Goal: Task Accomplishment & Management: Complete application form

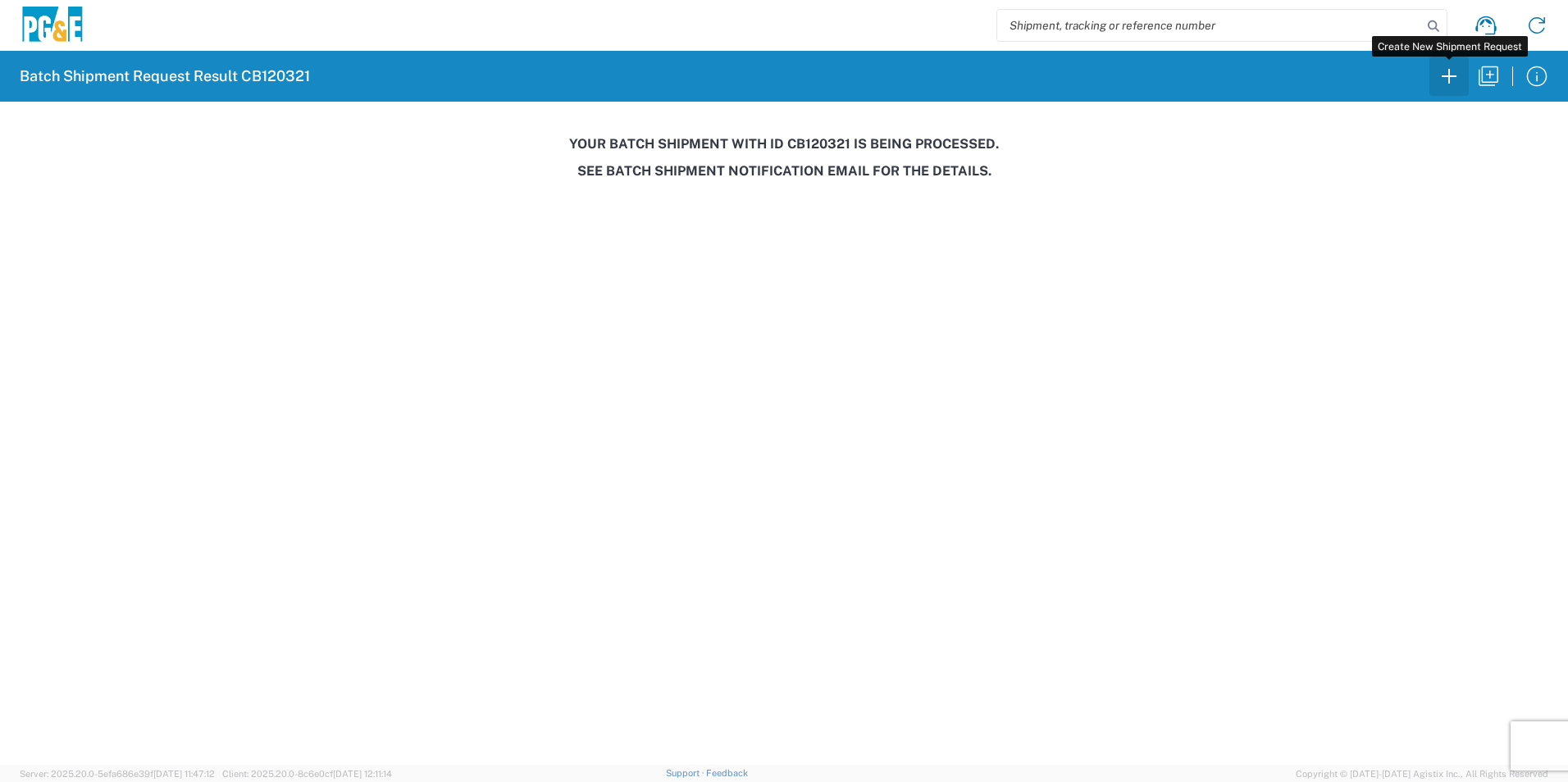
click at [1449, 82] on icon "button" at bounding box center [1449, 76] width 15 height 14
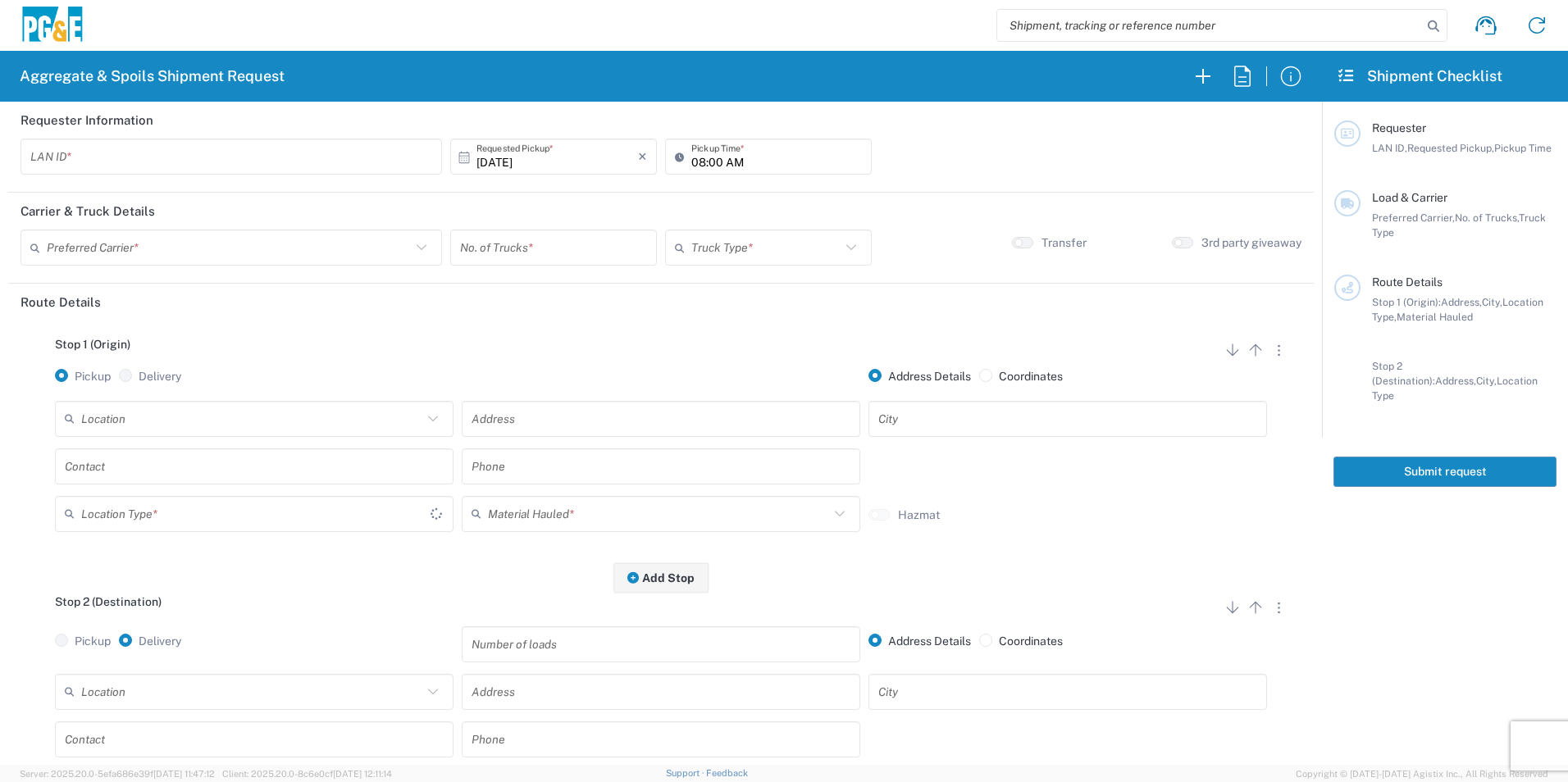
click at [256, 157] on input "text" at bounding box center [230, 157] width 402 height 29
type input "P2CO"
click at [232, 246] on input "text" at bounding box center [229, 248] width 364 height 29
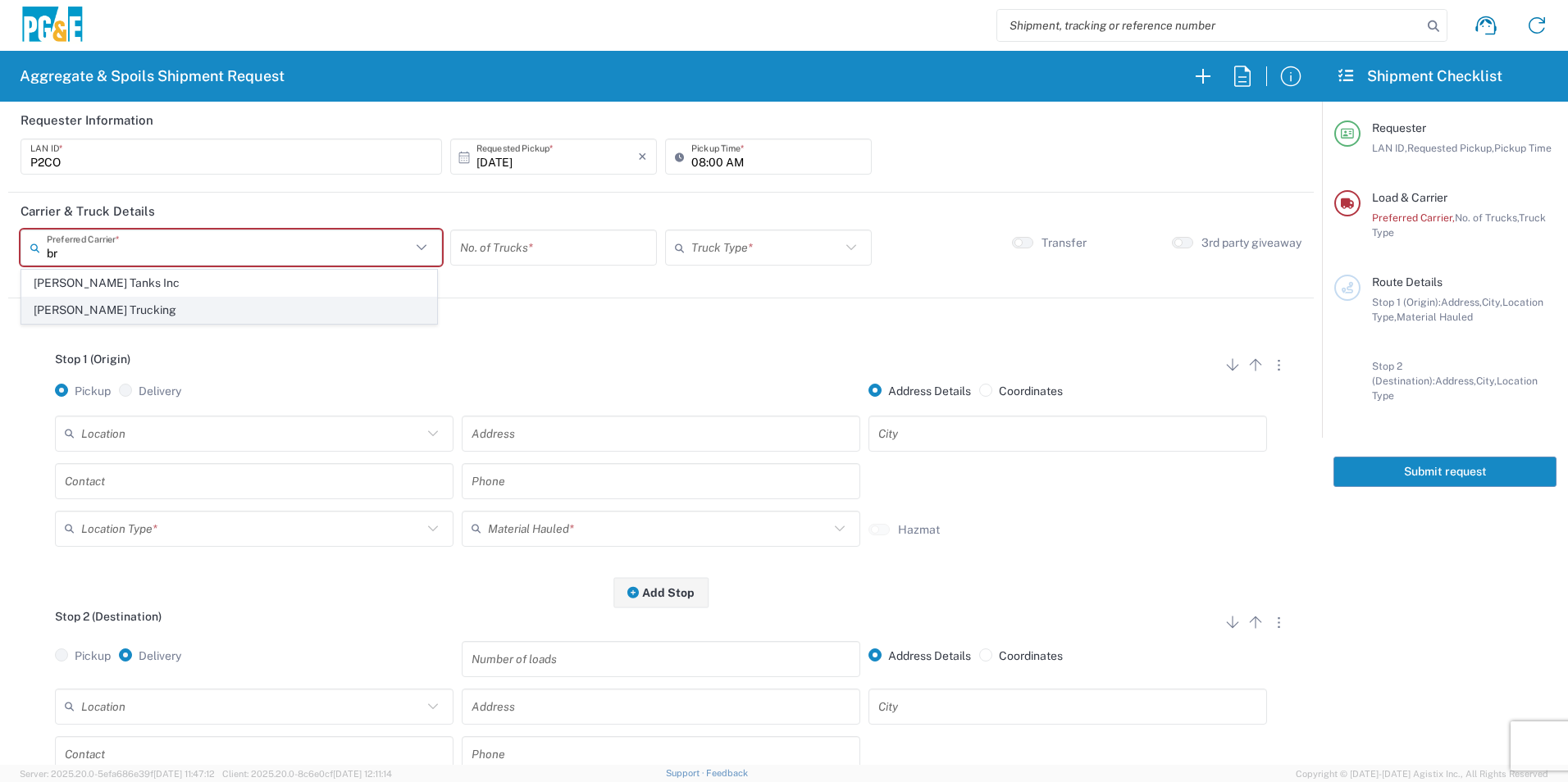
click at [255, 310] on span "[PERSON_NAME] Trucking" at bounding box center [228, 311] width 414 height 25
type input "[PERSON_NAME] Trucking"
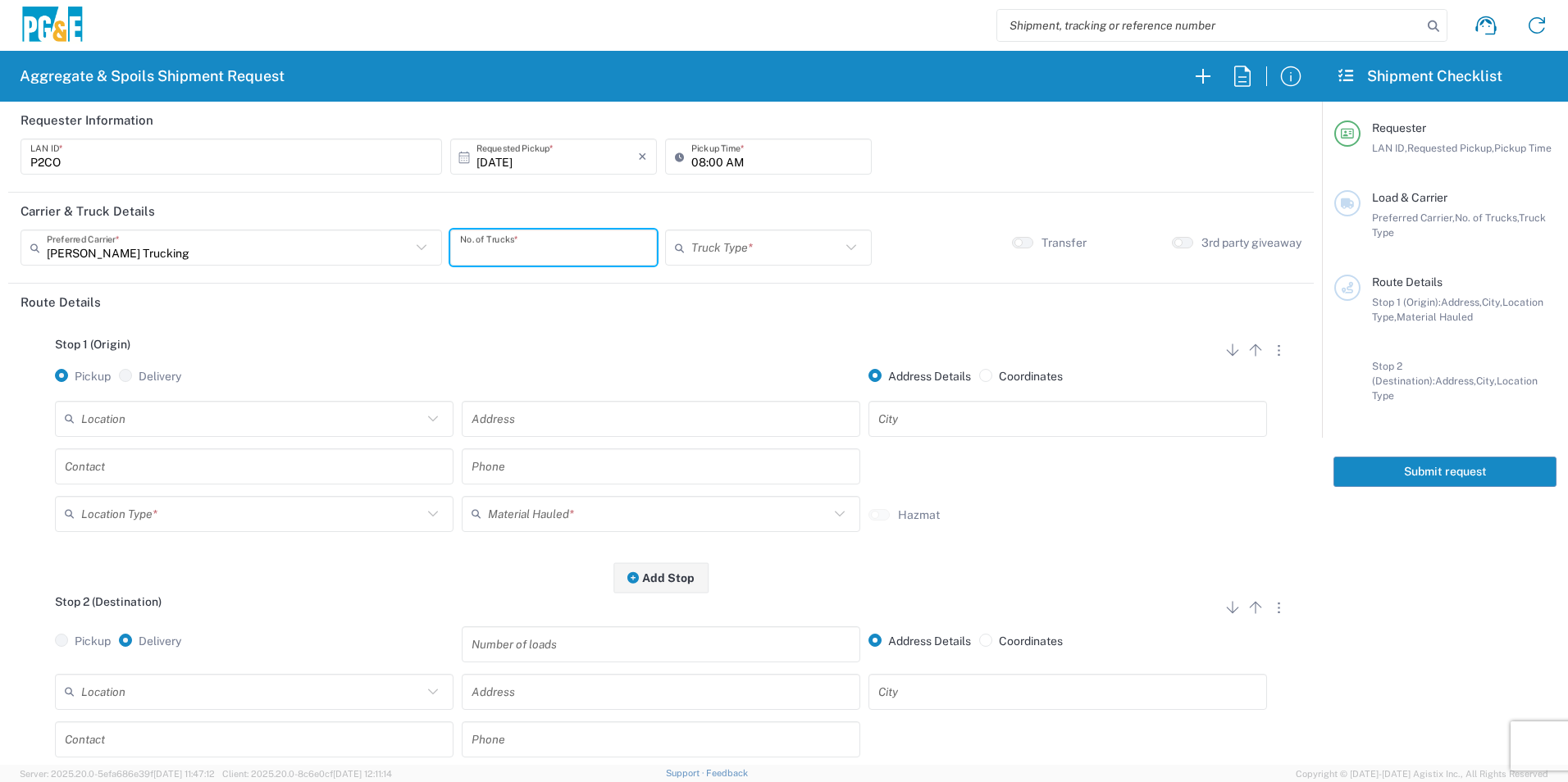
click at [485, 247] on input "number" at bounding box center [554, 248] width 187 height 29
type input "3"
click at [778, 245] on input "text" at bounding box center [766, 248] width 150 height 29
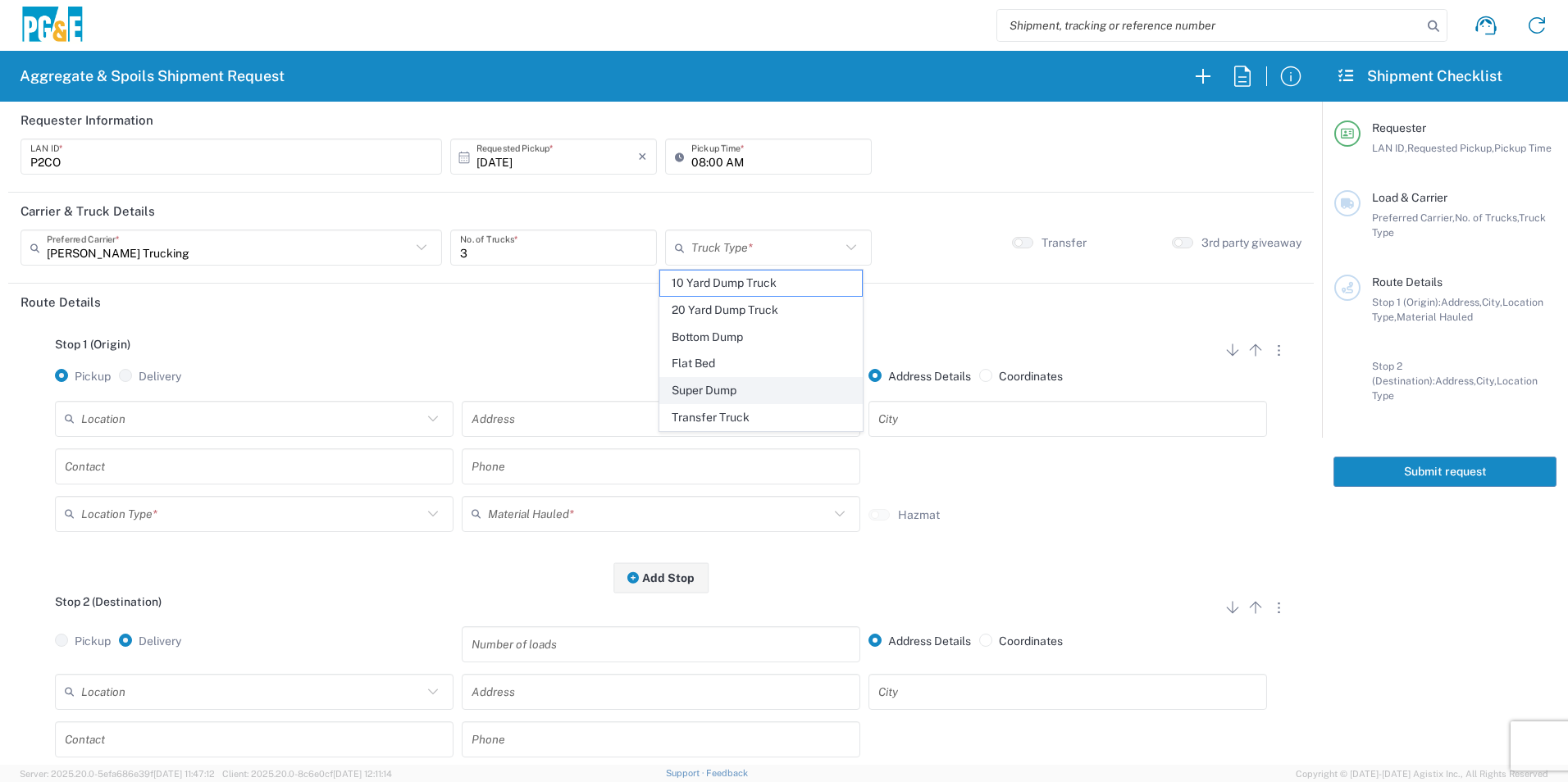
click at [708, 380] on span "Super Dump" at bounding box center [761, 391] width 201 height 25
type input "Super Dump"
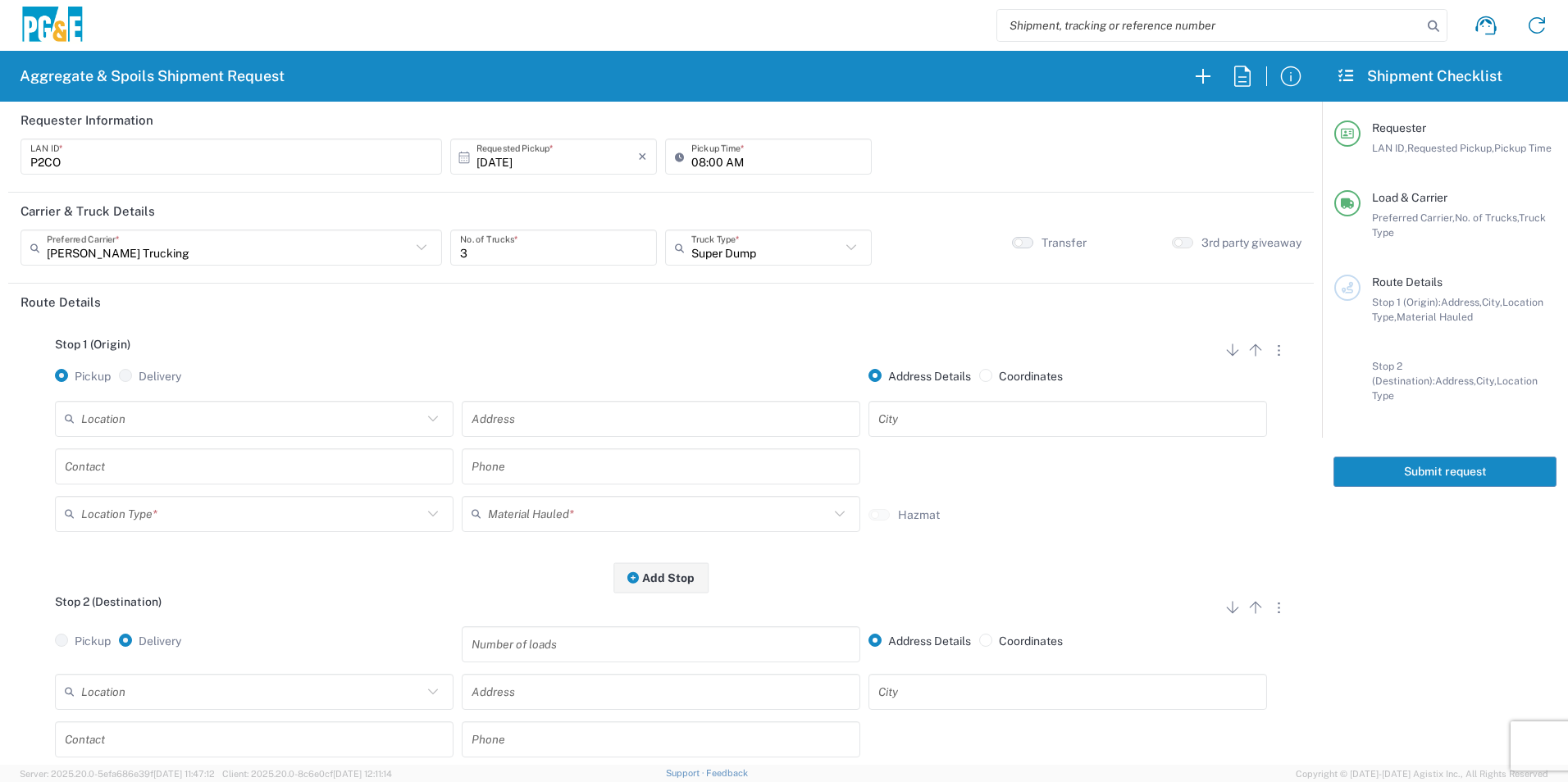
click at [1012, 246] on button "button" at bounding box center [1023, 243] width 22 height 12
click at [251, 418] on input "text" at bounding box center [252, 419] width 341 height 29
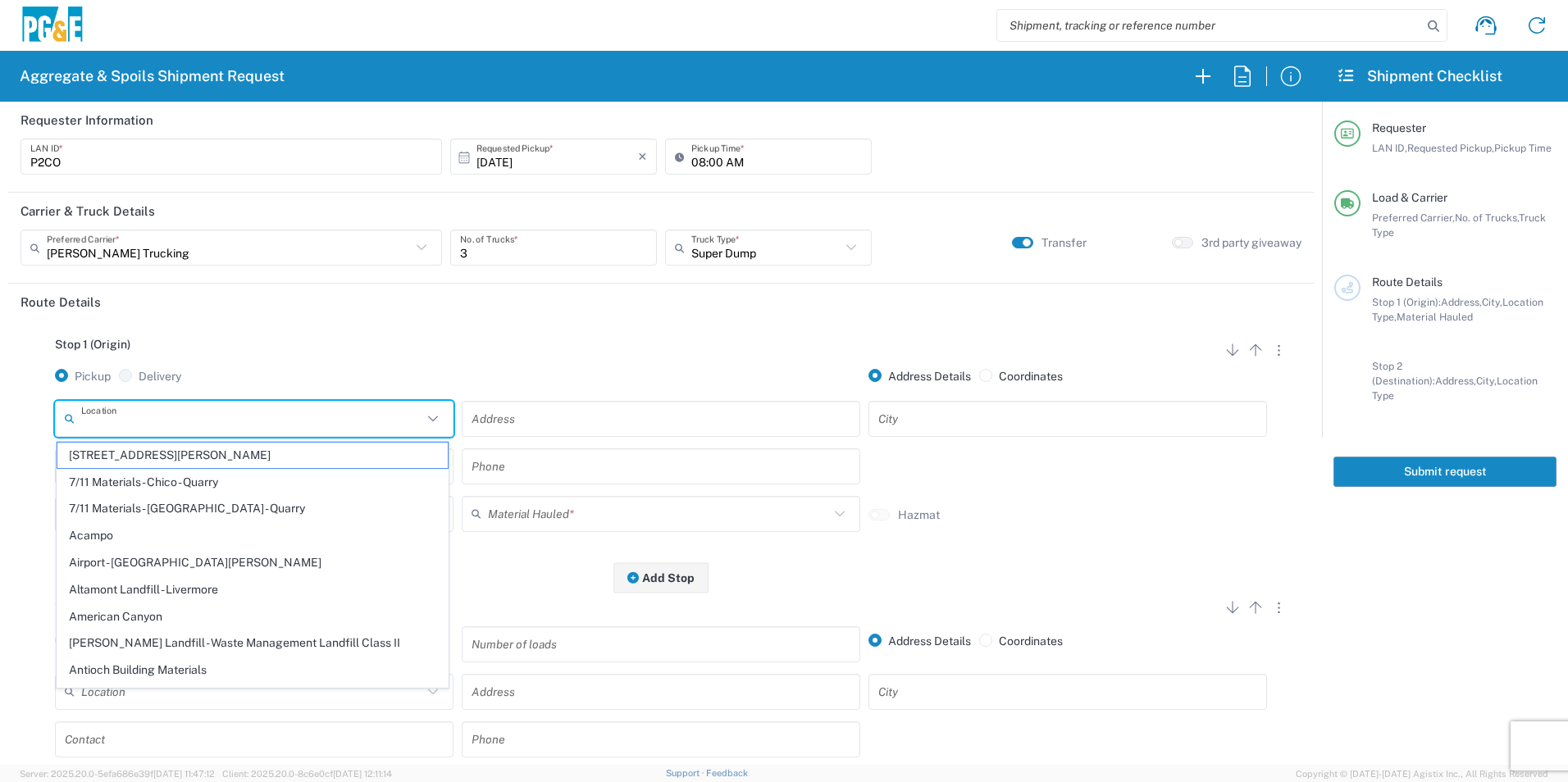
click at [712, 420] on input "text" at bounding box center [661, 419] width 379 height 29
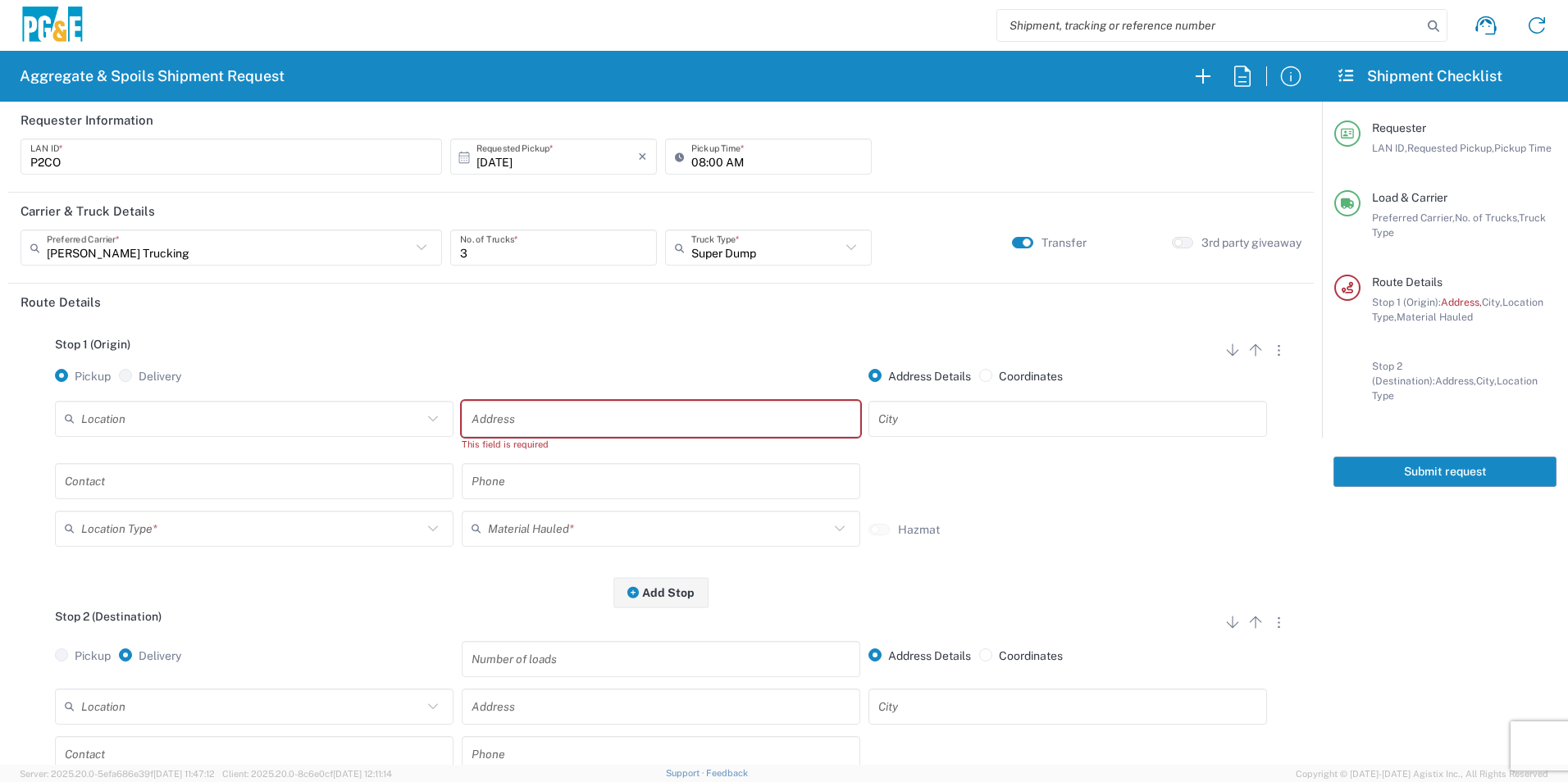
drag, startPoint x: 740, startPoint y: 422, endPoint x: 751, endPoint y: 417, distance: 12.1
click at [740, 422] on input "text" at bounding box center [661, 419] width 379 height 29
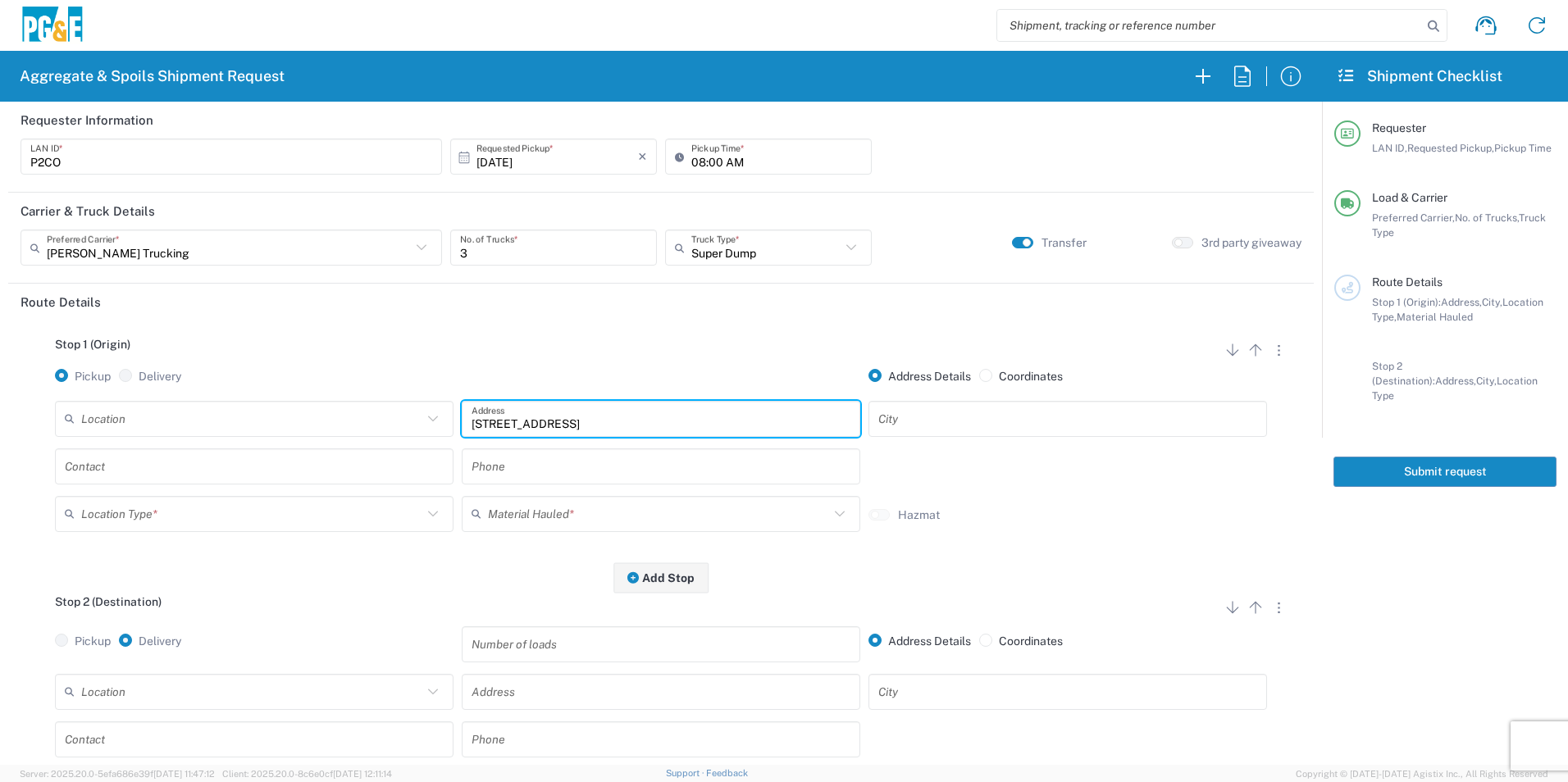
type input "[STREET_ADDRESS]"
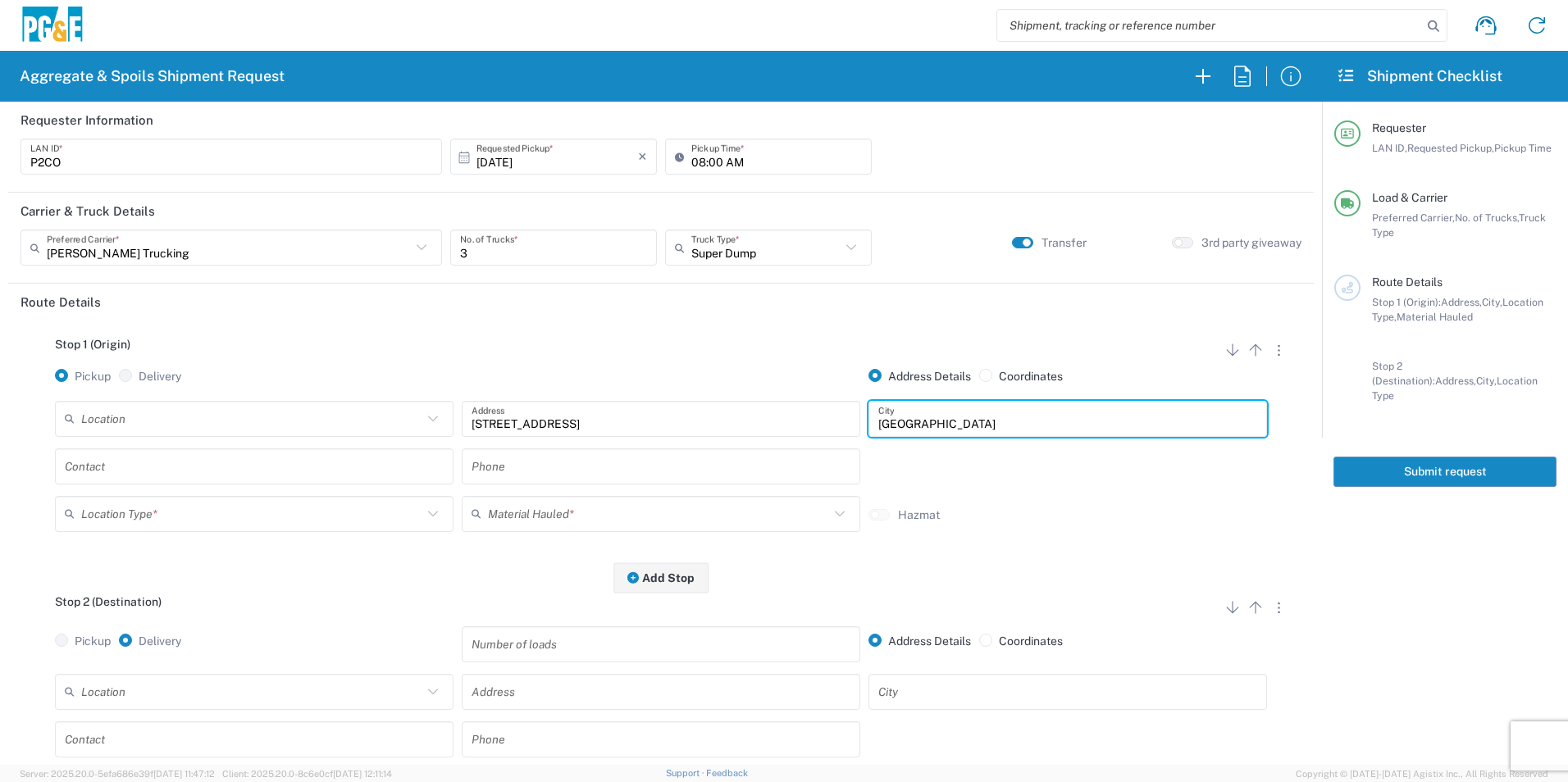
type input "[GEOGRAPHIC_DATA]"
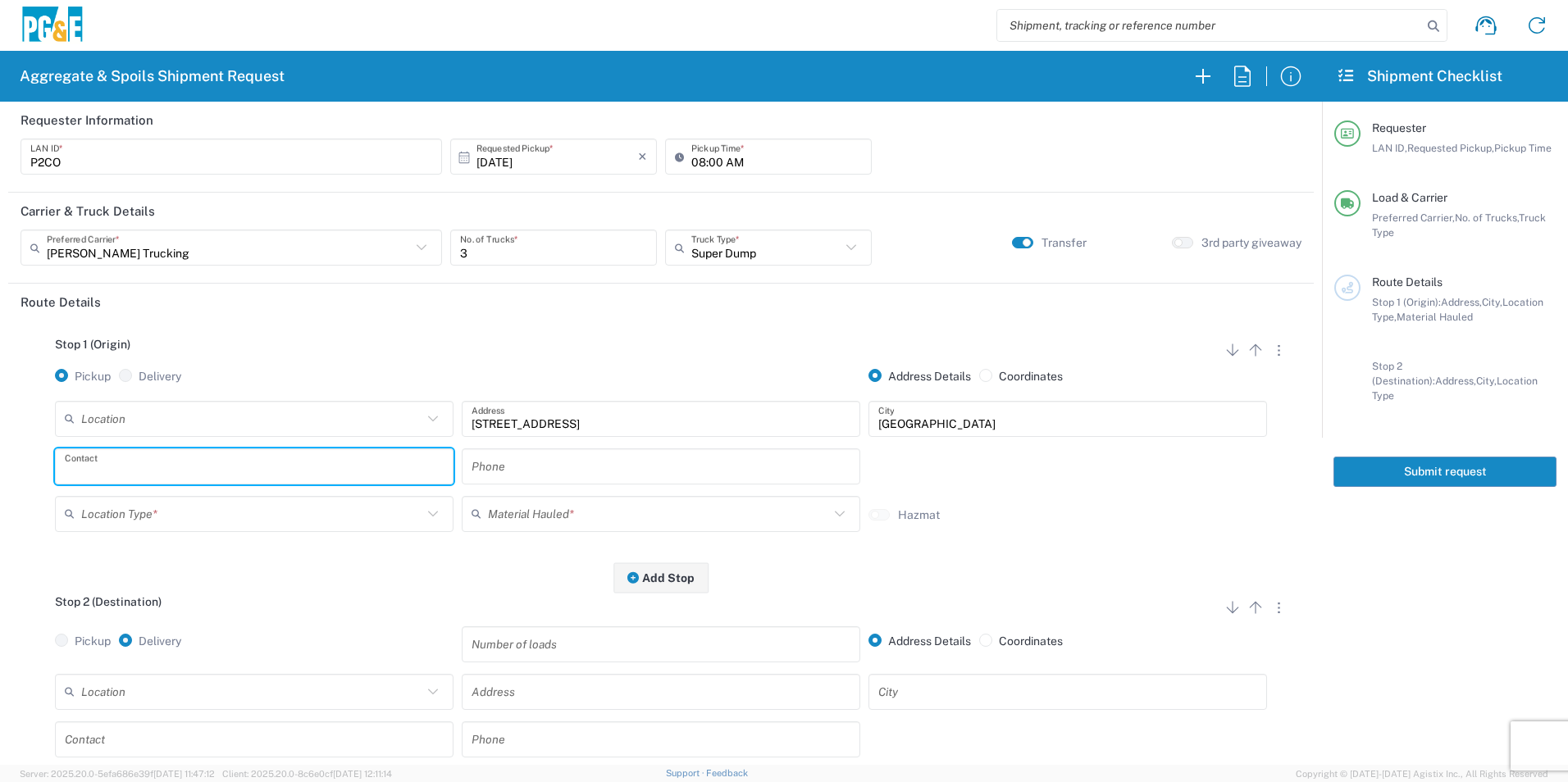
click at [402, 468] on input "text" at bounding box center [254, 467] width 379 height 29
type input "[PERSON_NAME]"
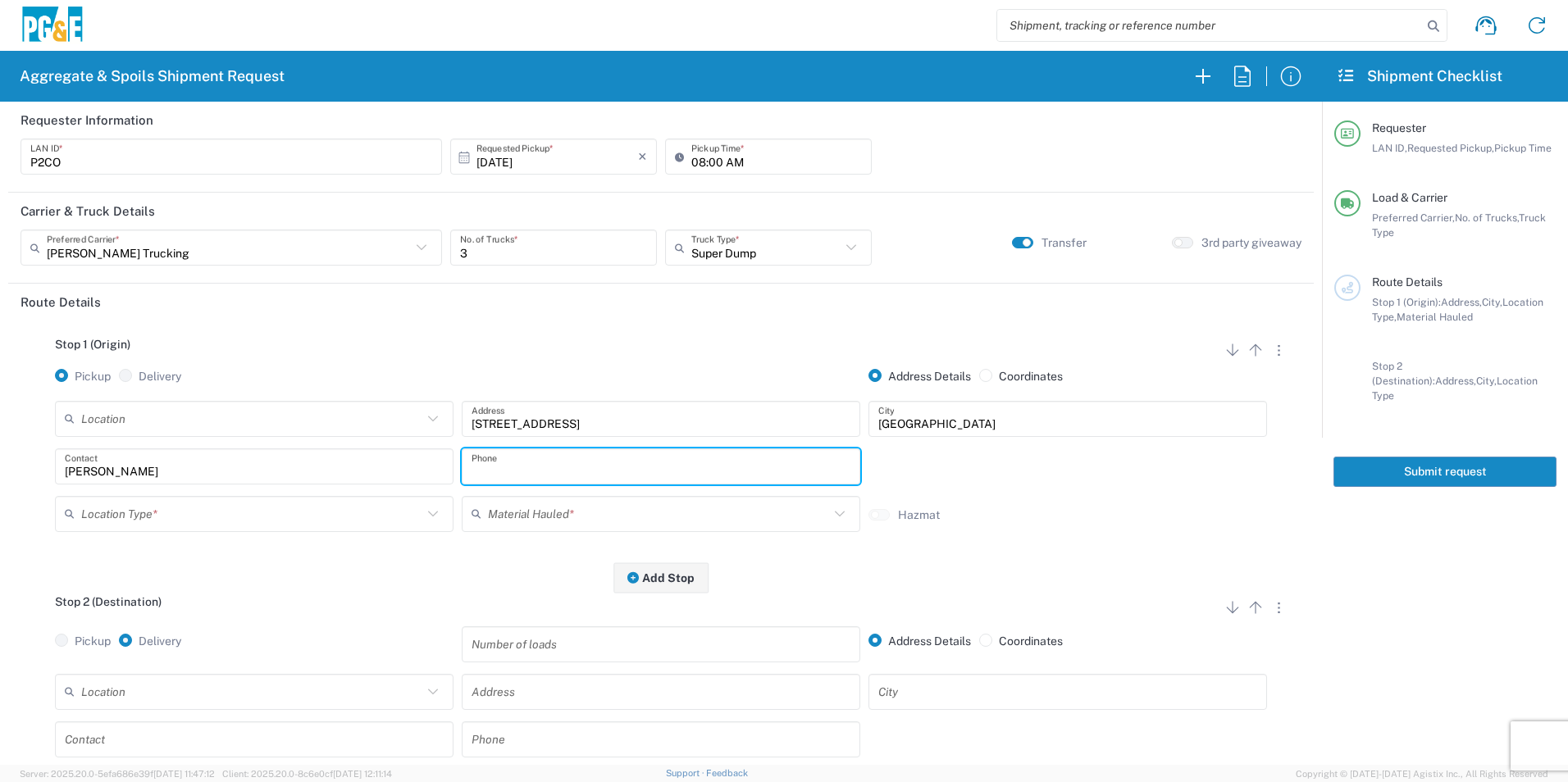
click at [358, 515] on input "text" at bounding box center [252, 514] width 341 height 29
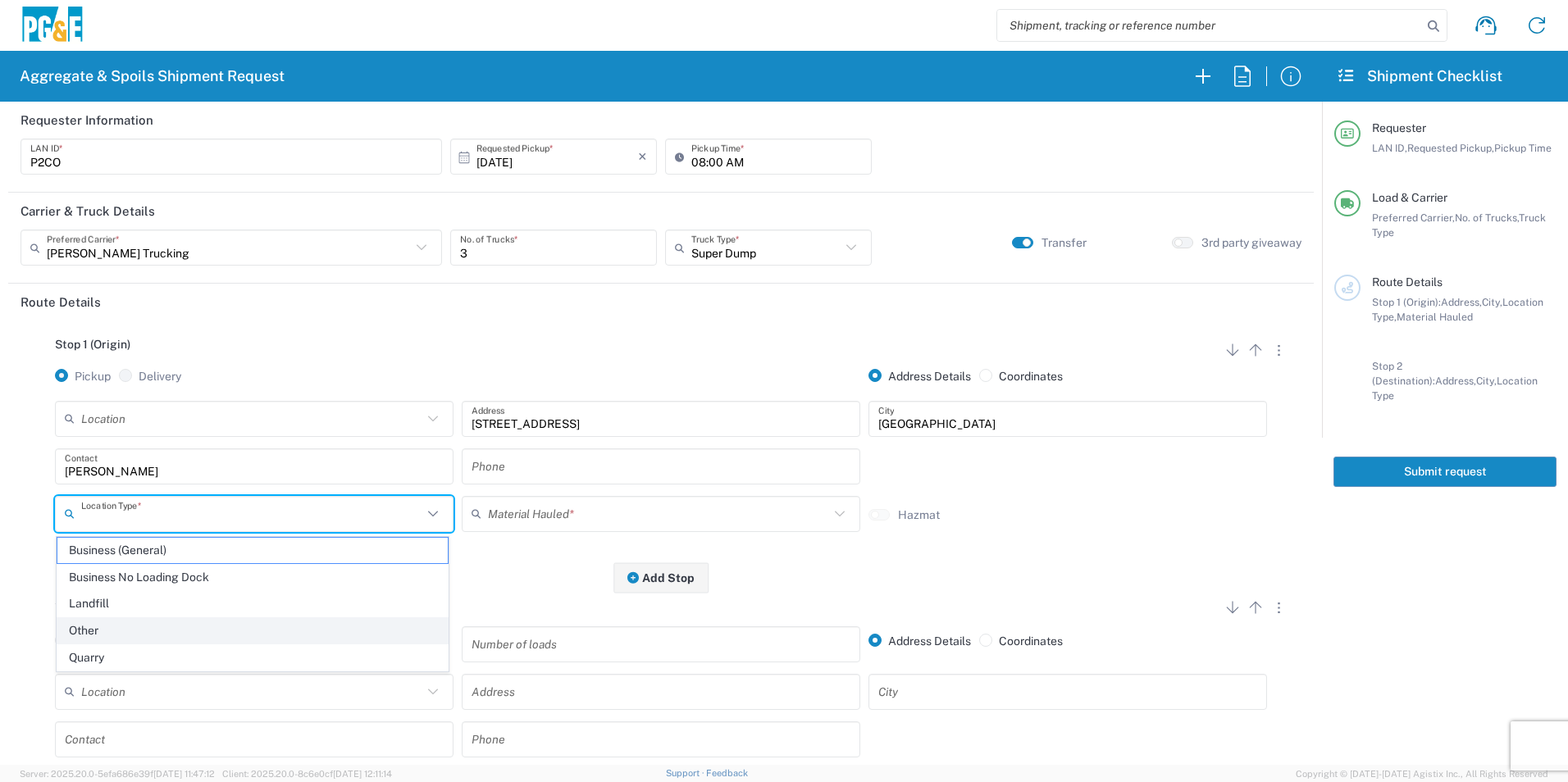
click at [109, 625] on span "Other" at bounding box center [252, 631] width 391 height 25
type input "Other"
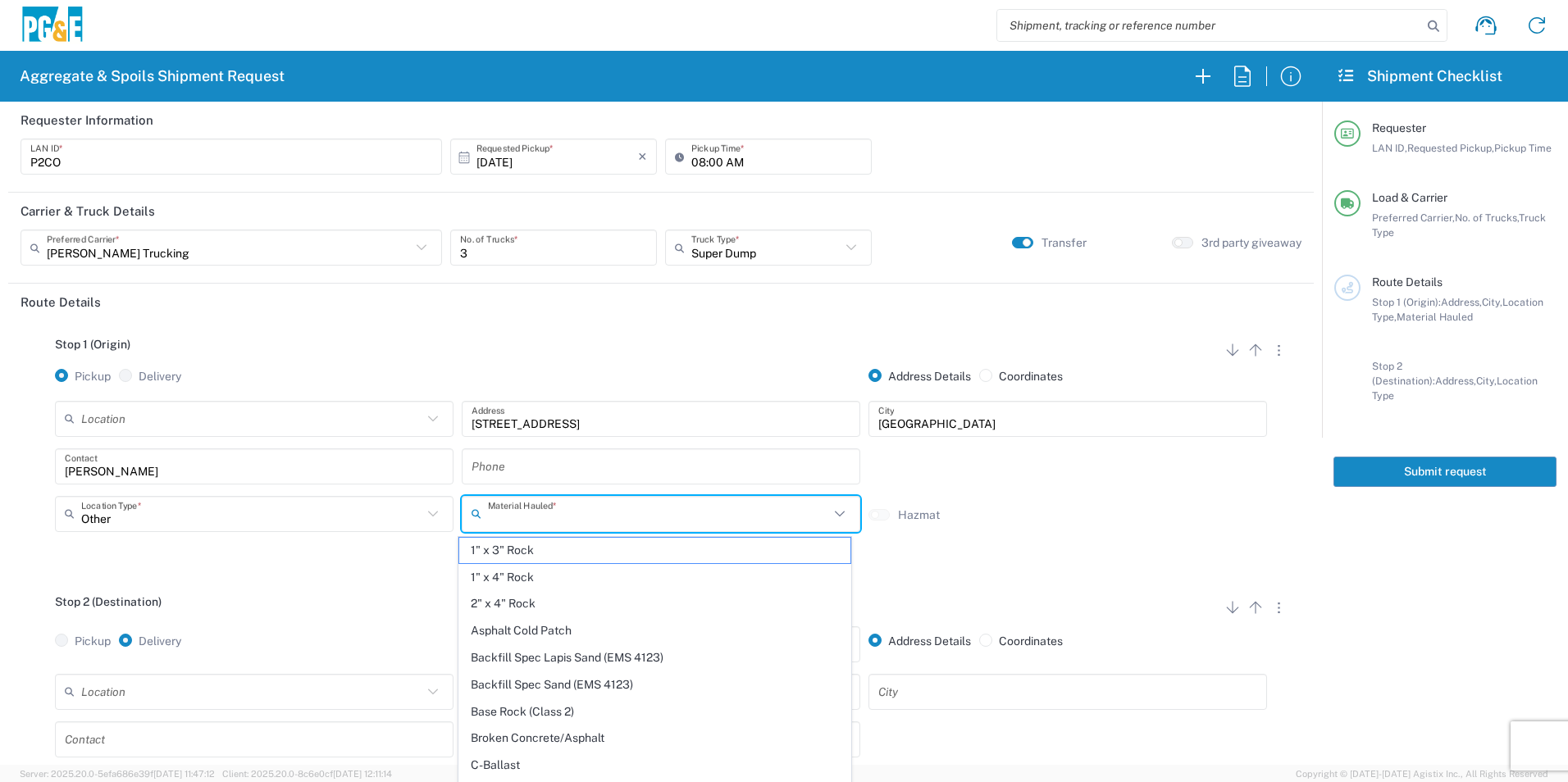
click at [531, 513] on input "text" at bounding box center [658, 514] width 341 height 29
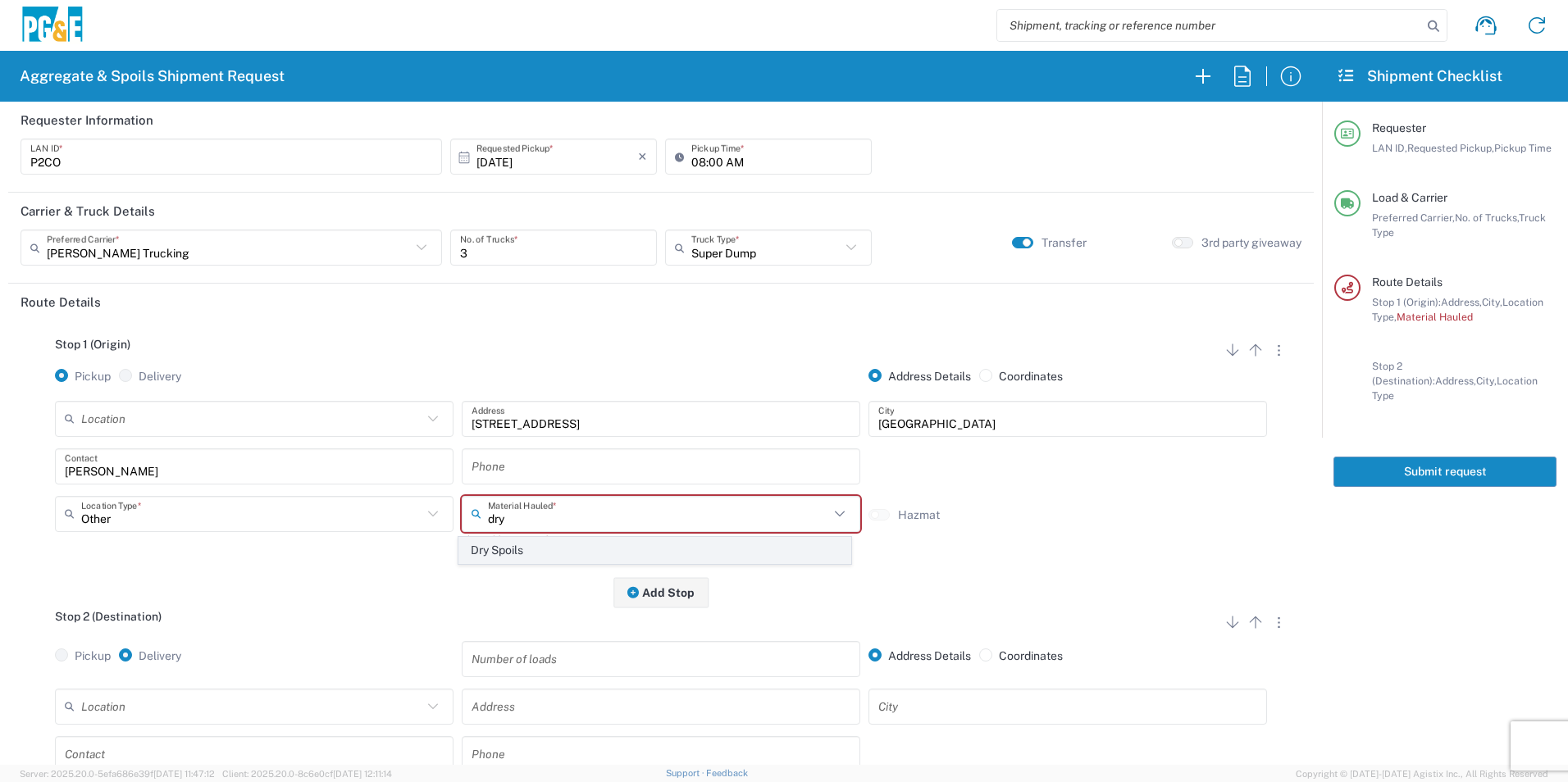
click at [504, 551] on span "Dry Spoils" at bounding box center [654, 551] width 391 height 25
type input "Dry Spoils"
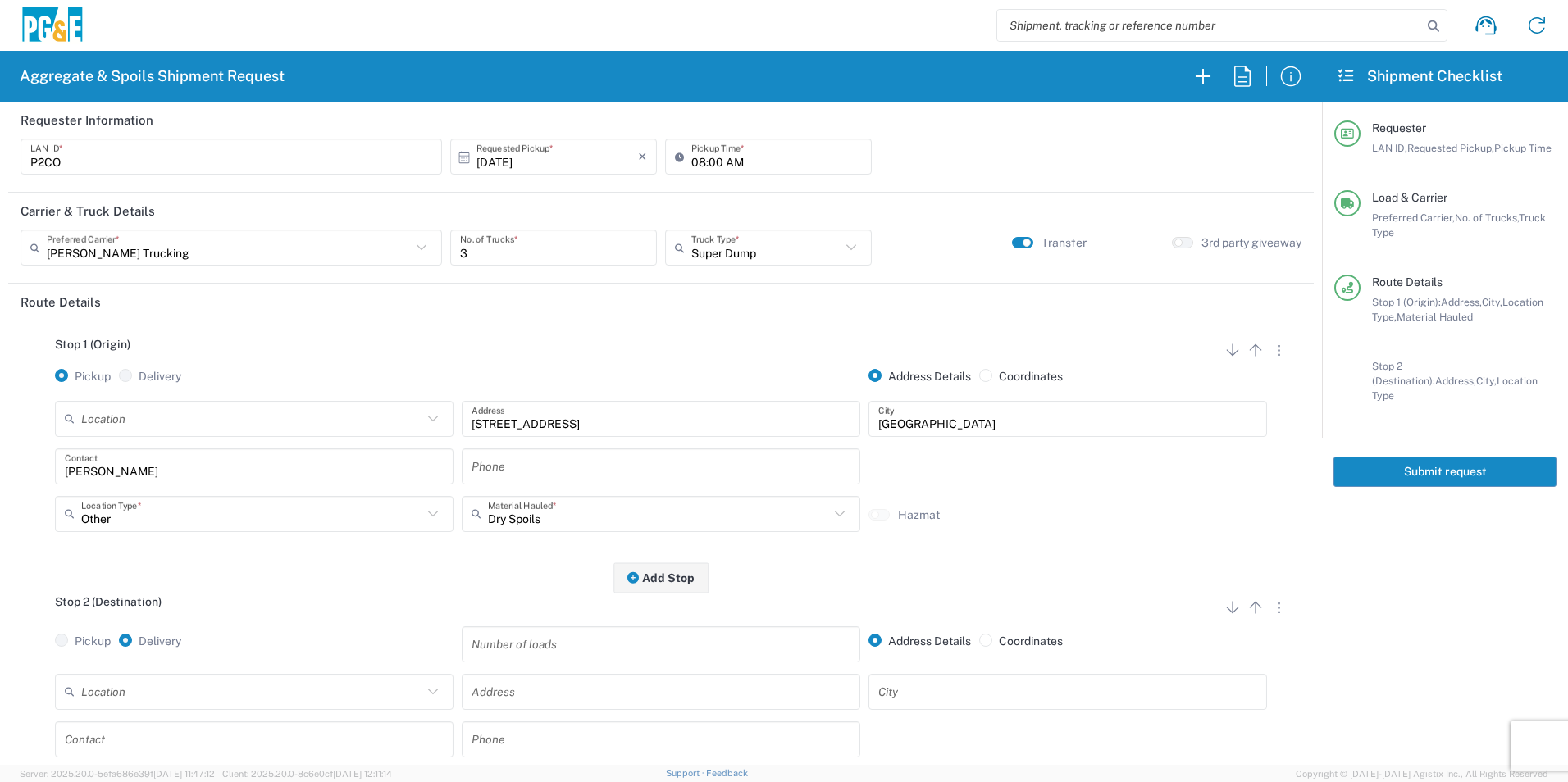
click at [523, 461] on input "text" at bounding box center [661, 467] width 379 height 29
click at [624, 466] on input "text" at bounding box center [661, 467] width 379 height 29
paste input "[PHONE_NUMBER]"
type input "[PHONE_NUMBER]"
click at [552, 744] on input "text" at bounding box center [661, 739] width 379 height 29
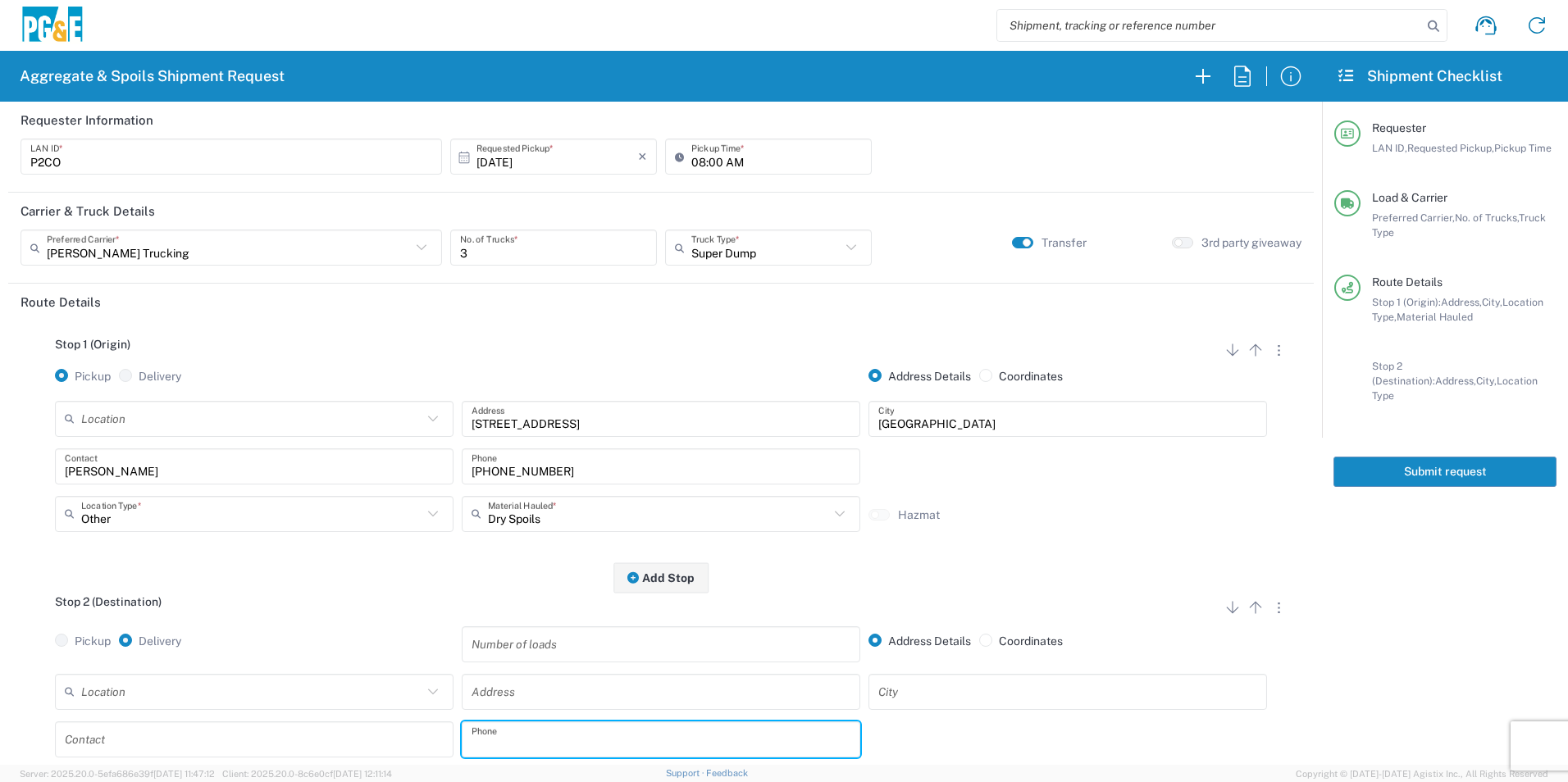
paste input "[PHONE_NUMBER]"
type input "[PHONE_NUMBER]"
click at [393, 735] on input "text" at bounding box center [254, 739] width 379 height 29
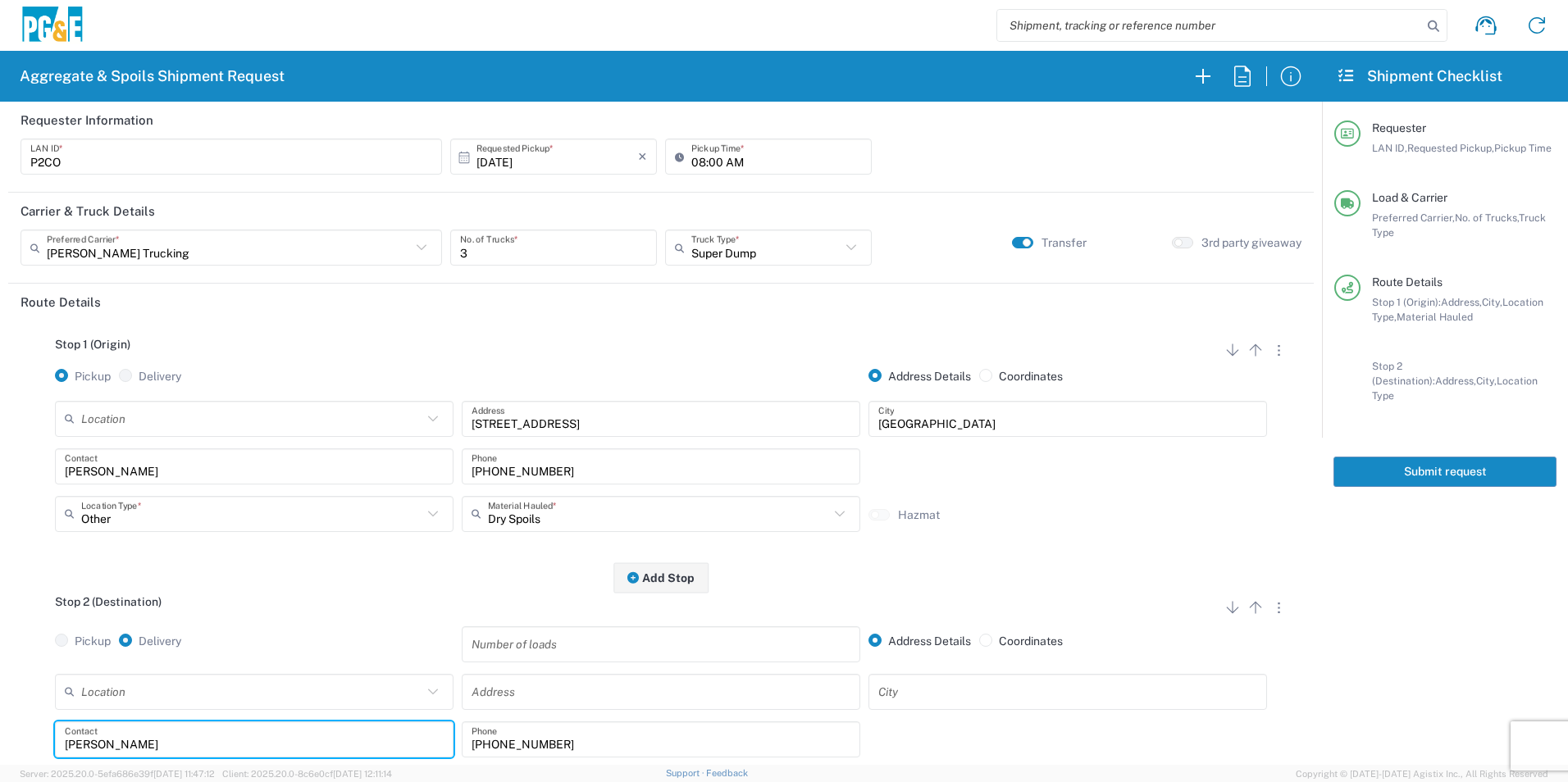
type input "[PERSON_NAME]"
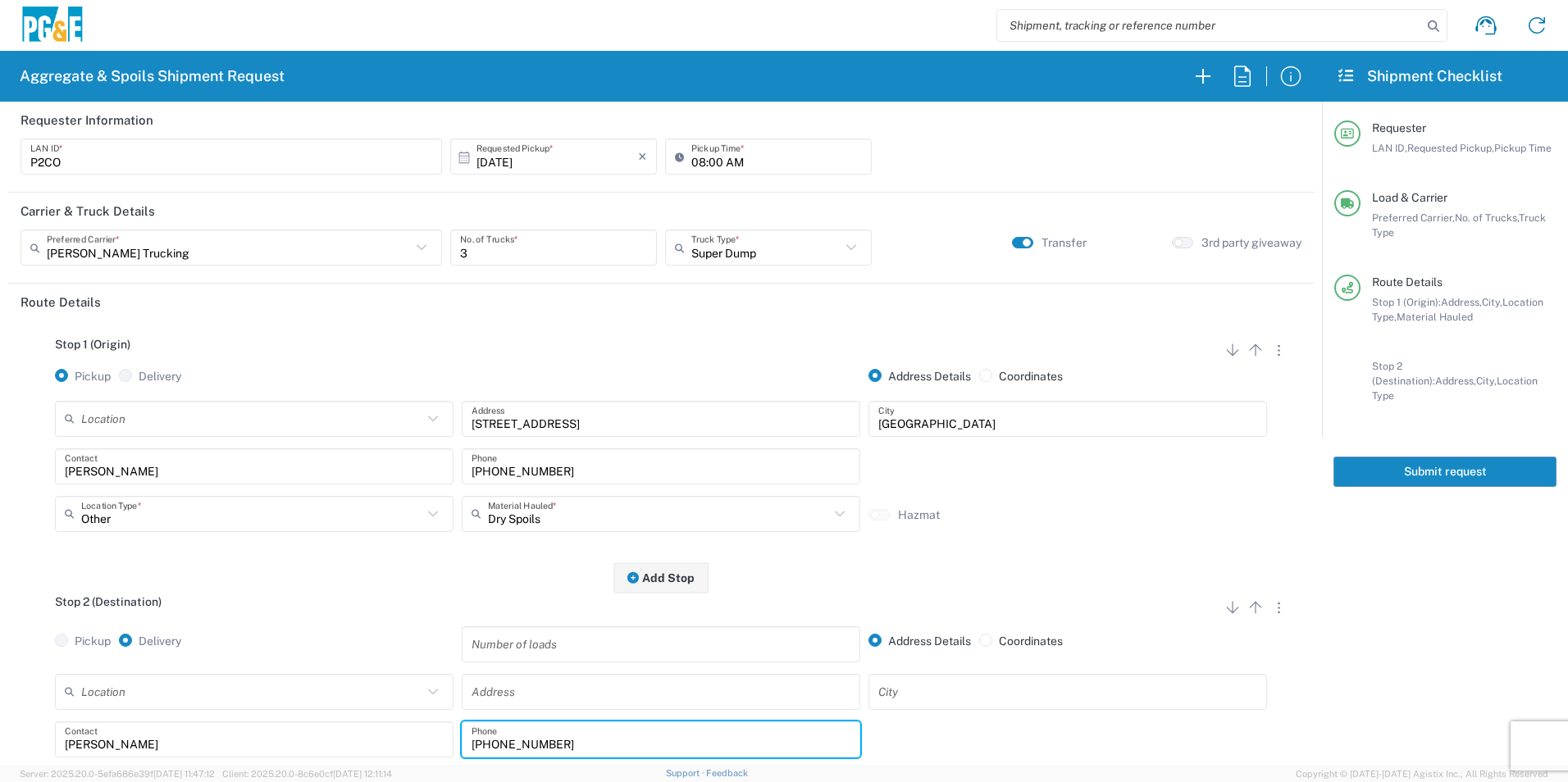
click at [369, 690] on input "text" at bounding box center [252, 692] width 341 height 29
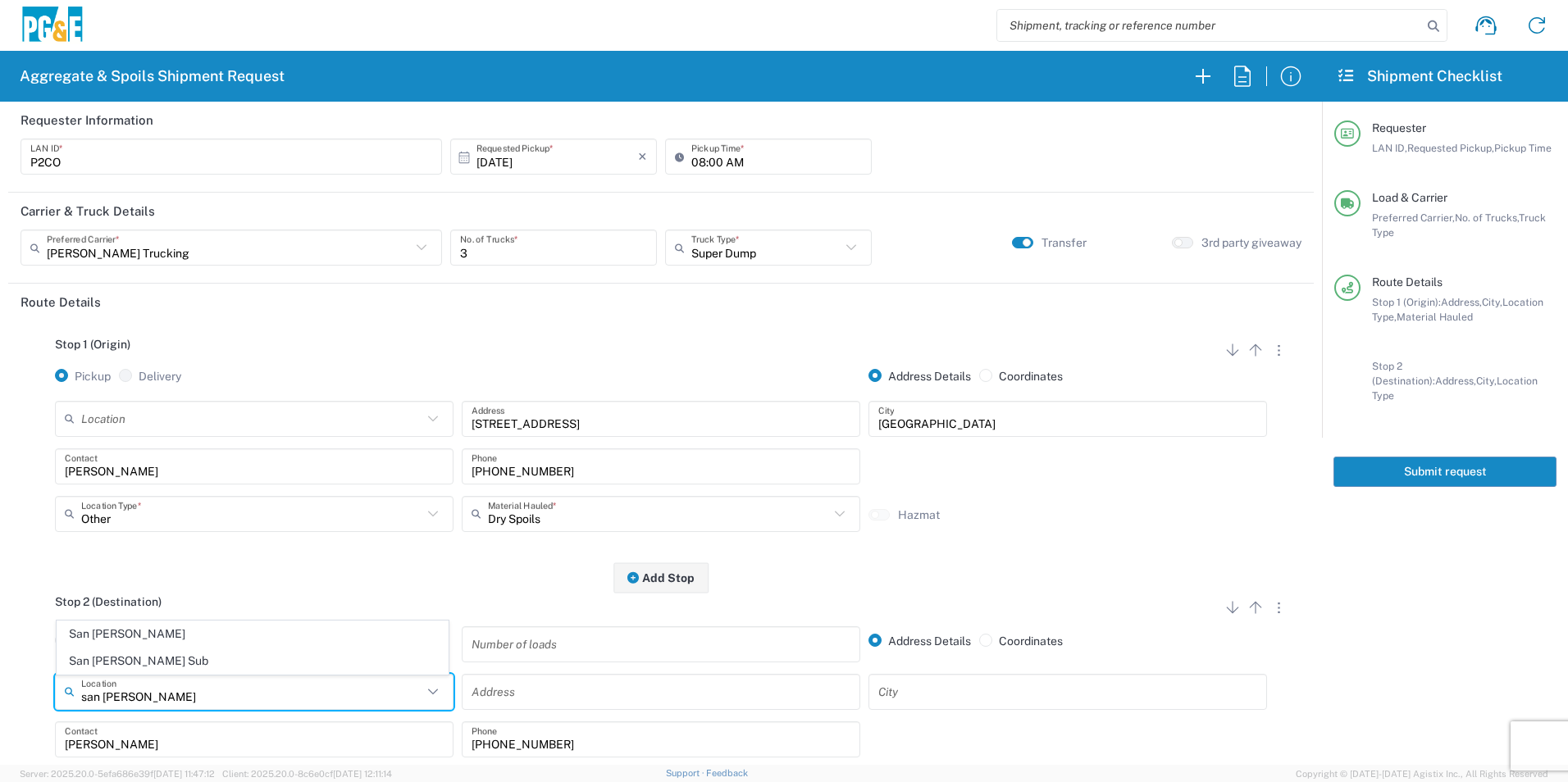
drag, startPoint x: 182, startPoint y: 632, endPoint x: 193, endPoint y: 632, distance: 11.0
click at [182, 632] on span "San [PERSON_NAME]" at bounding box center [252, 634] width 391 height 25
type input "San [PERSON_NAME]"
type input "[STREET_ADDRESS]"
type input "San [PERSON_NAME]"
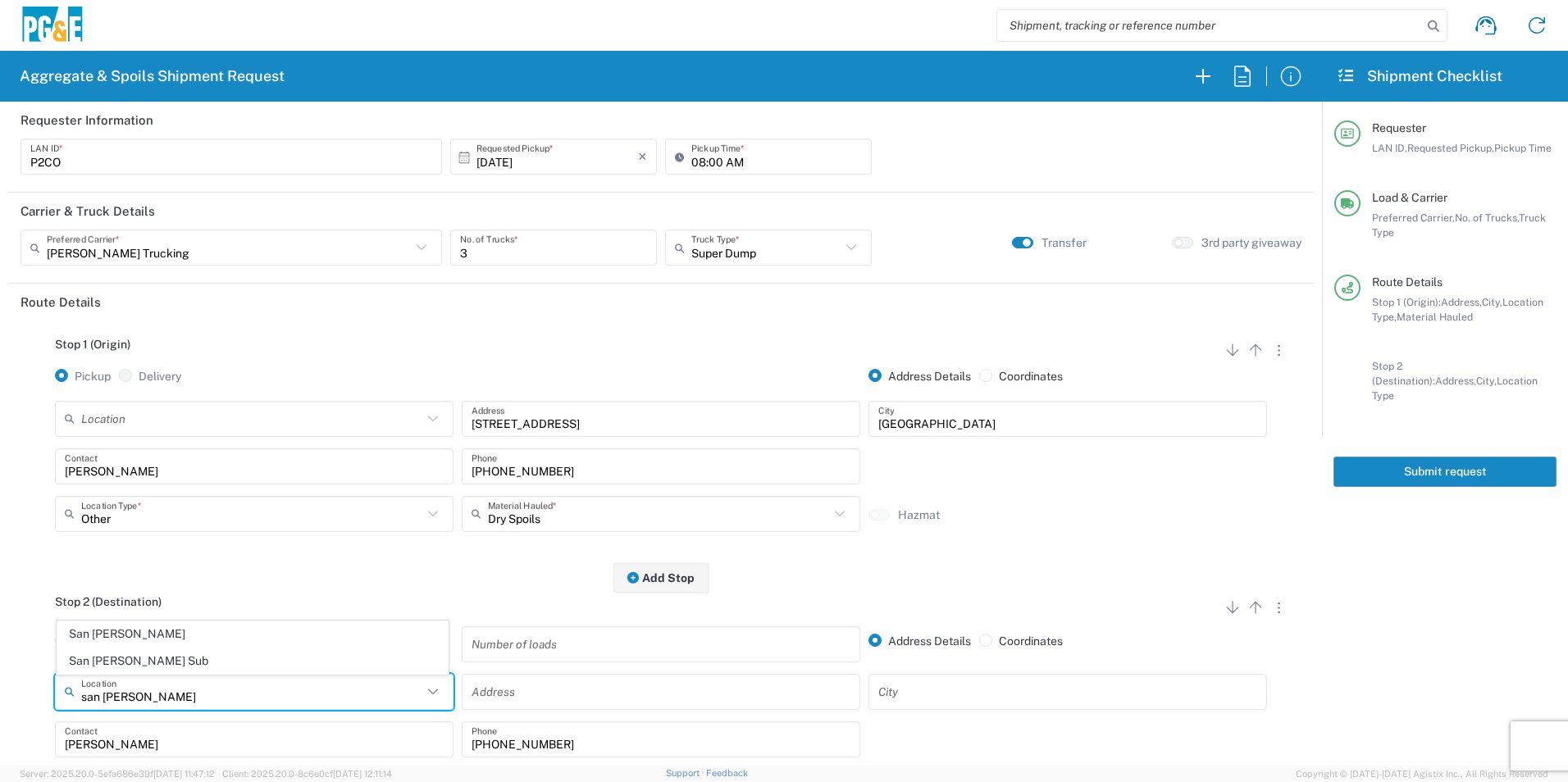
type input "Business No Loading Dock"
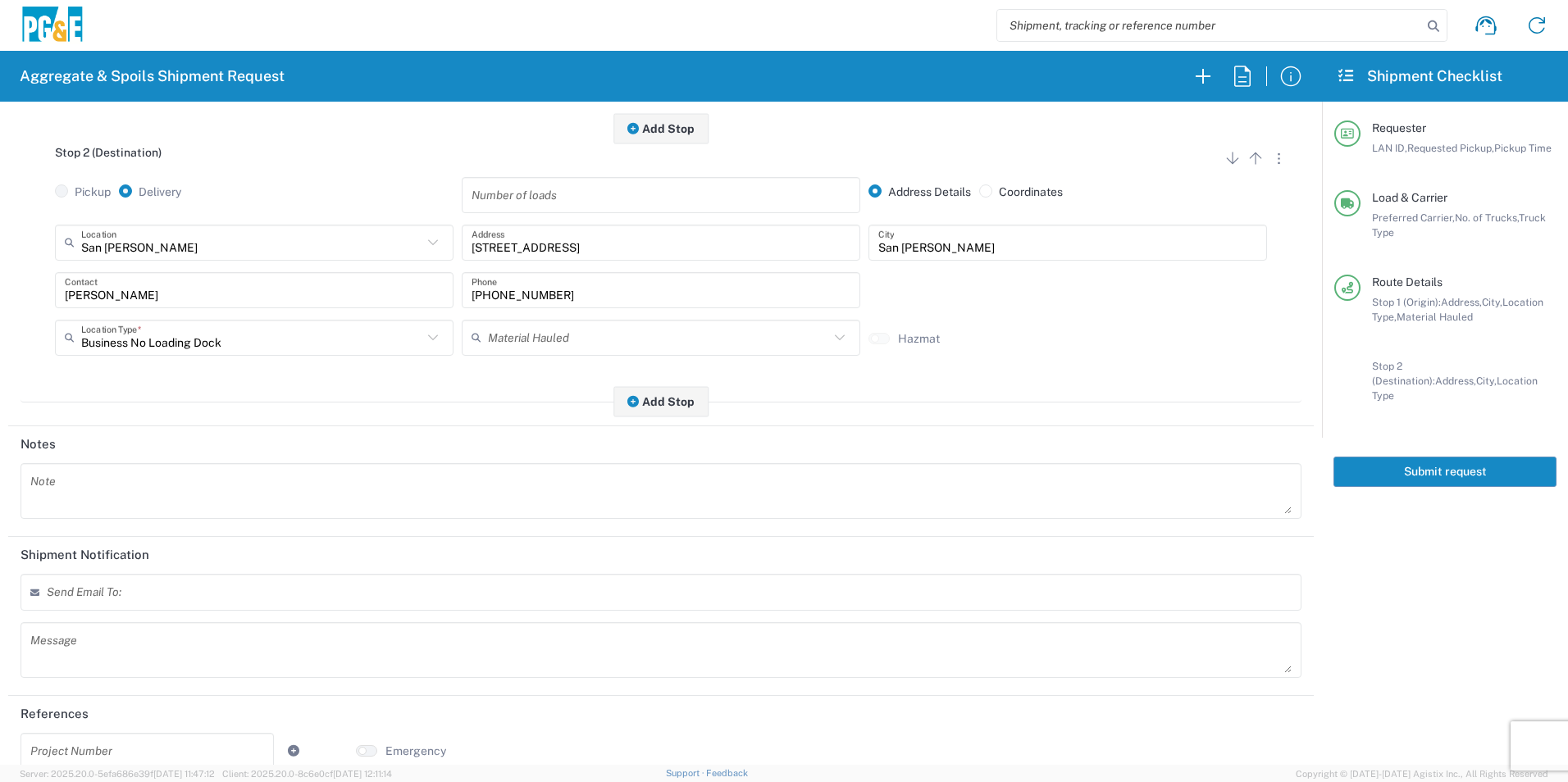
scroll to position [473, 0]
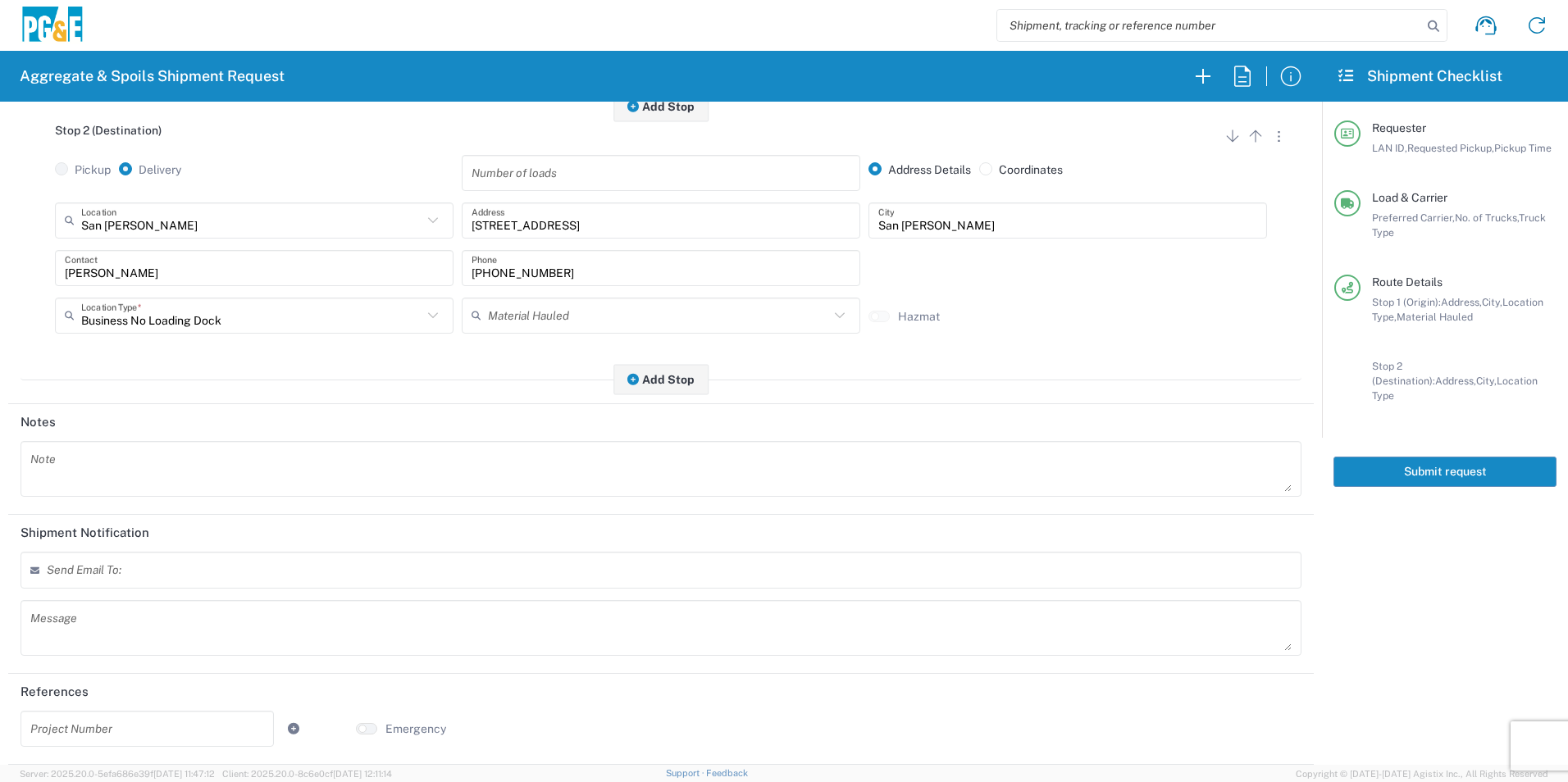
click at [90, 733] on input "text" at bounding box center [147, 729] width 234 height 29
paste input "35463377"
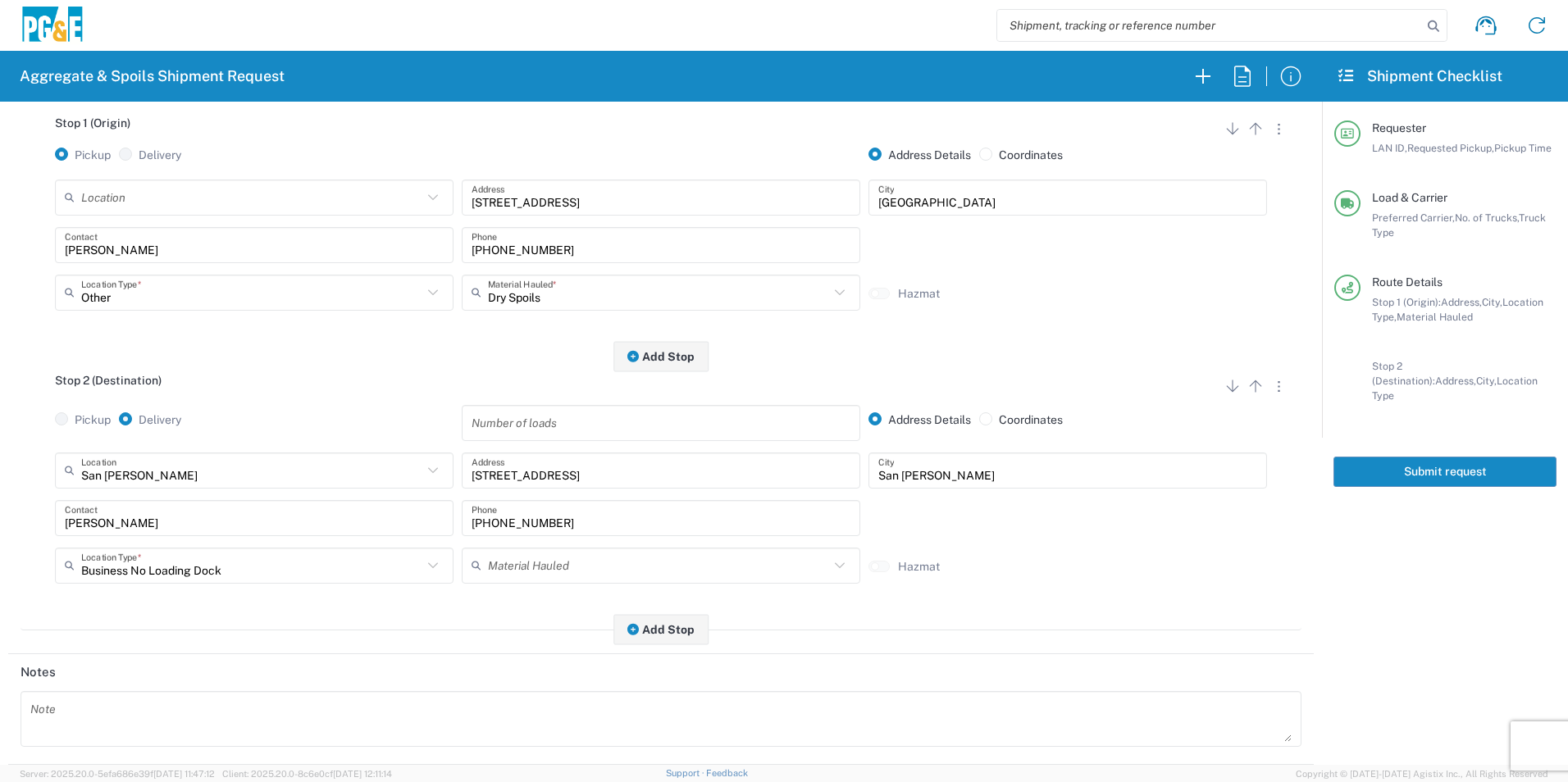
scroll to position [0, 0]
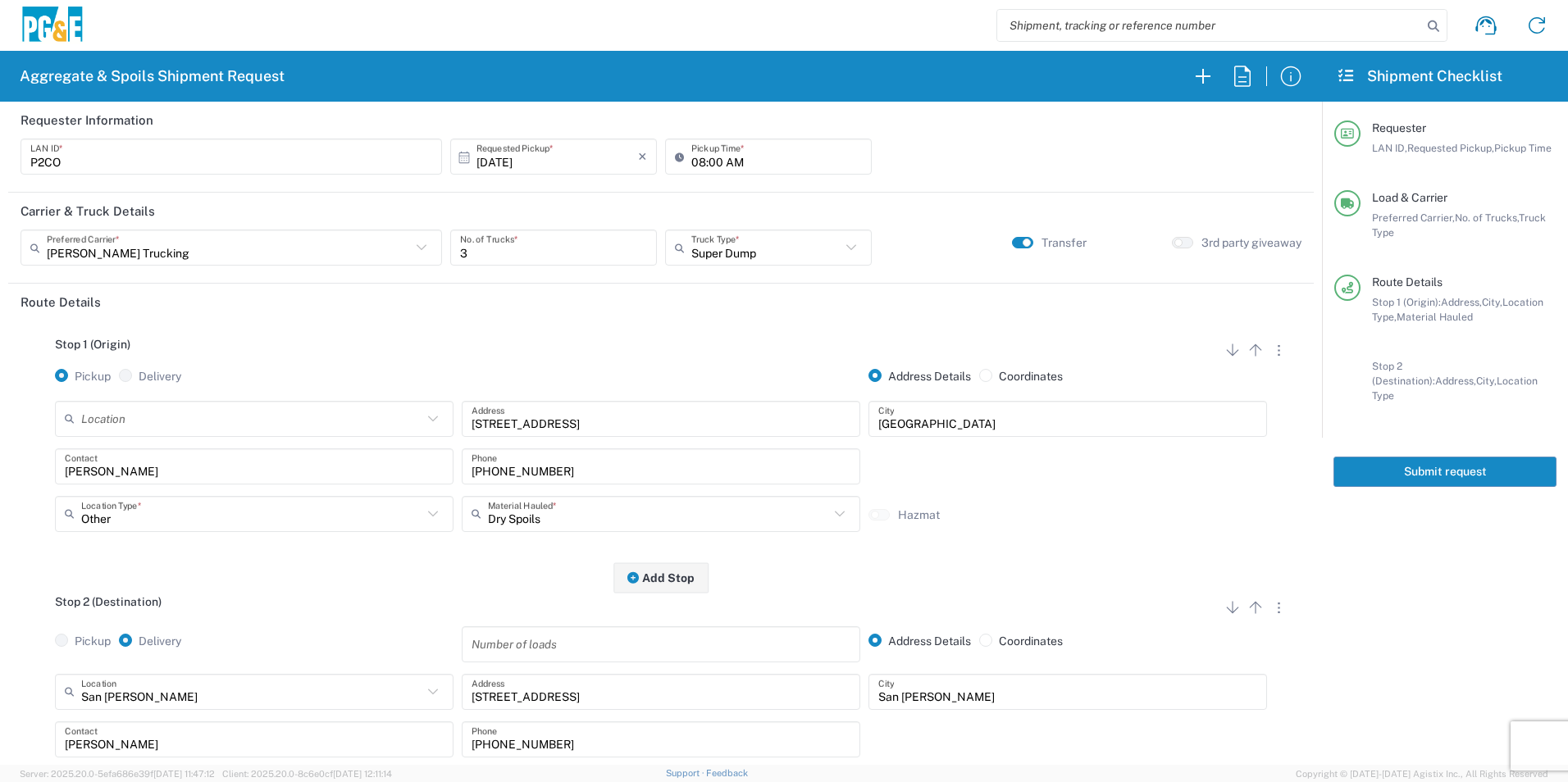
type input "35463377"
click at [1474, 457] on button "Submit request" at bounding box center [1446, 471] width 223 height 30
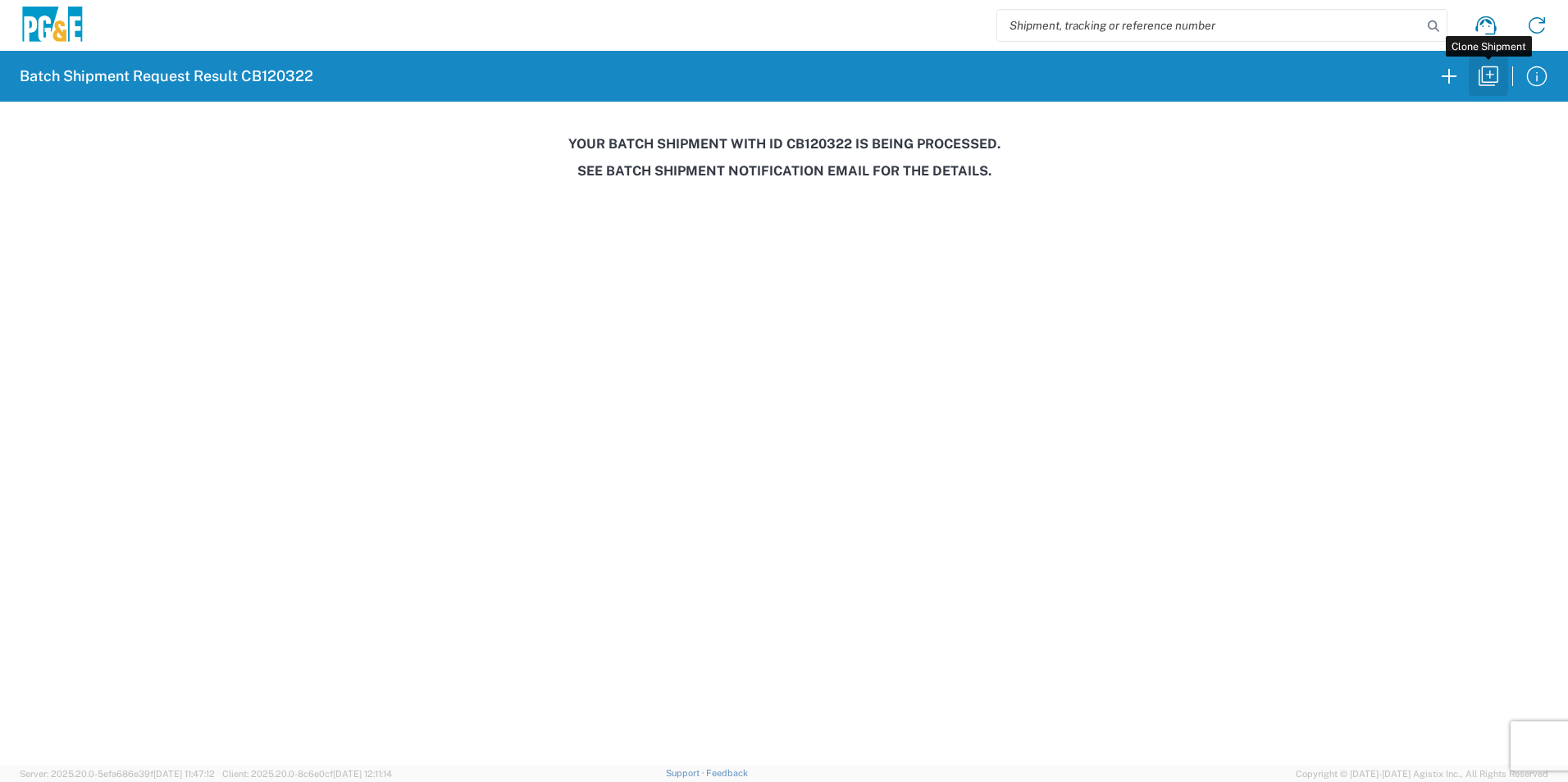
click at [1481, 76] on icon "button" at bounding box center [1488, 76] width 26 height 26
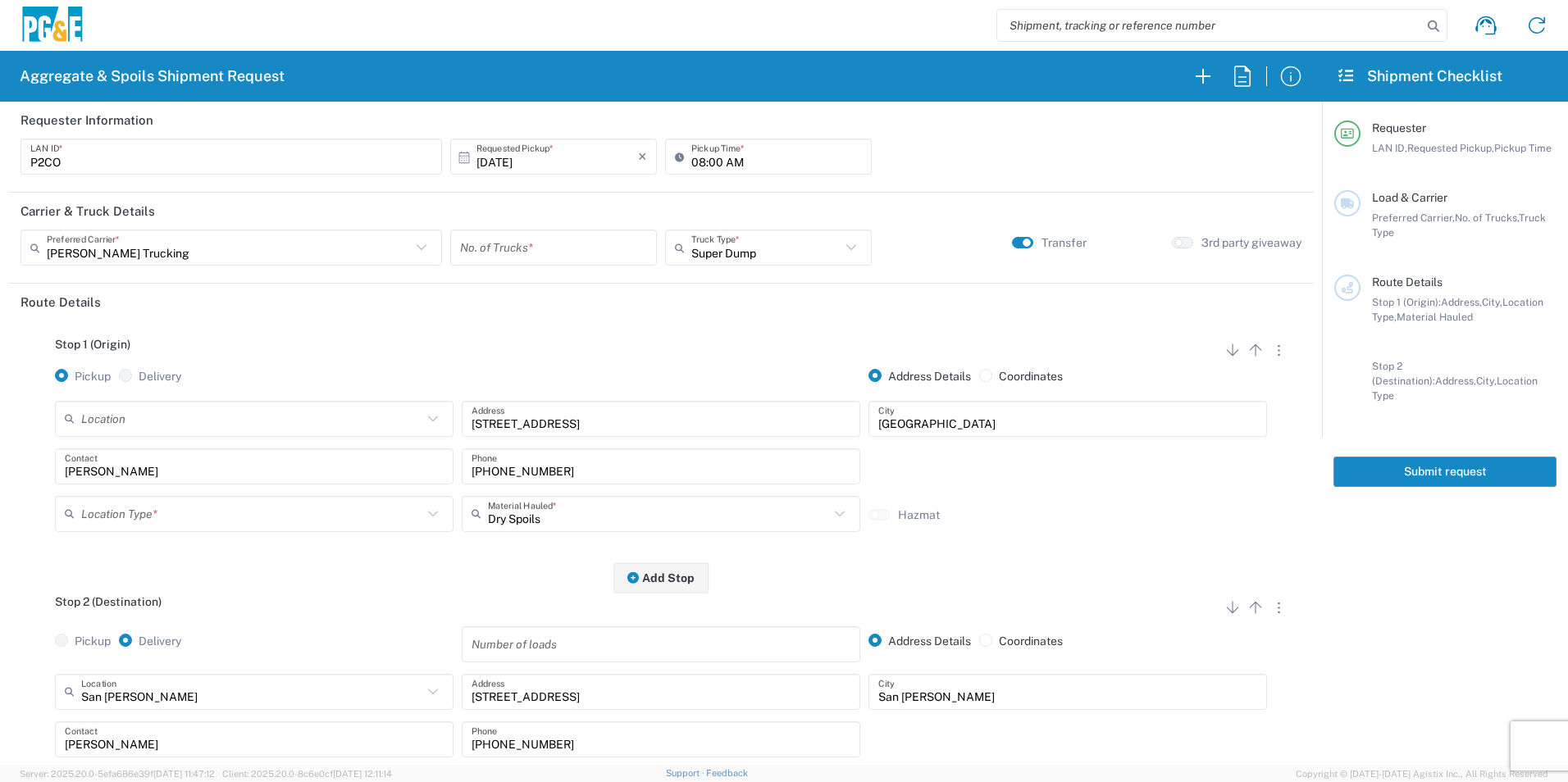
click at [499, 160] on input "[DATE]" at bounding box center [557, 157] width 161 height 29
click at [581, 260] on span "9" at bounding box center [576, 259] width 24 height 23
type input "[DATE]"
click at [569, 256] on input "number" at bounding box center [554, 248] width 187 height 29
type input "3"
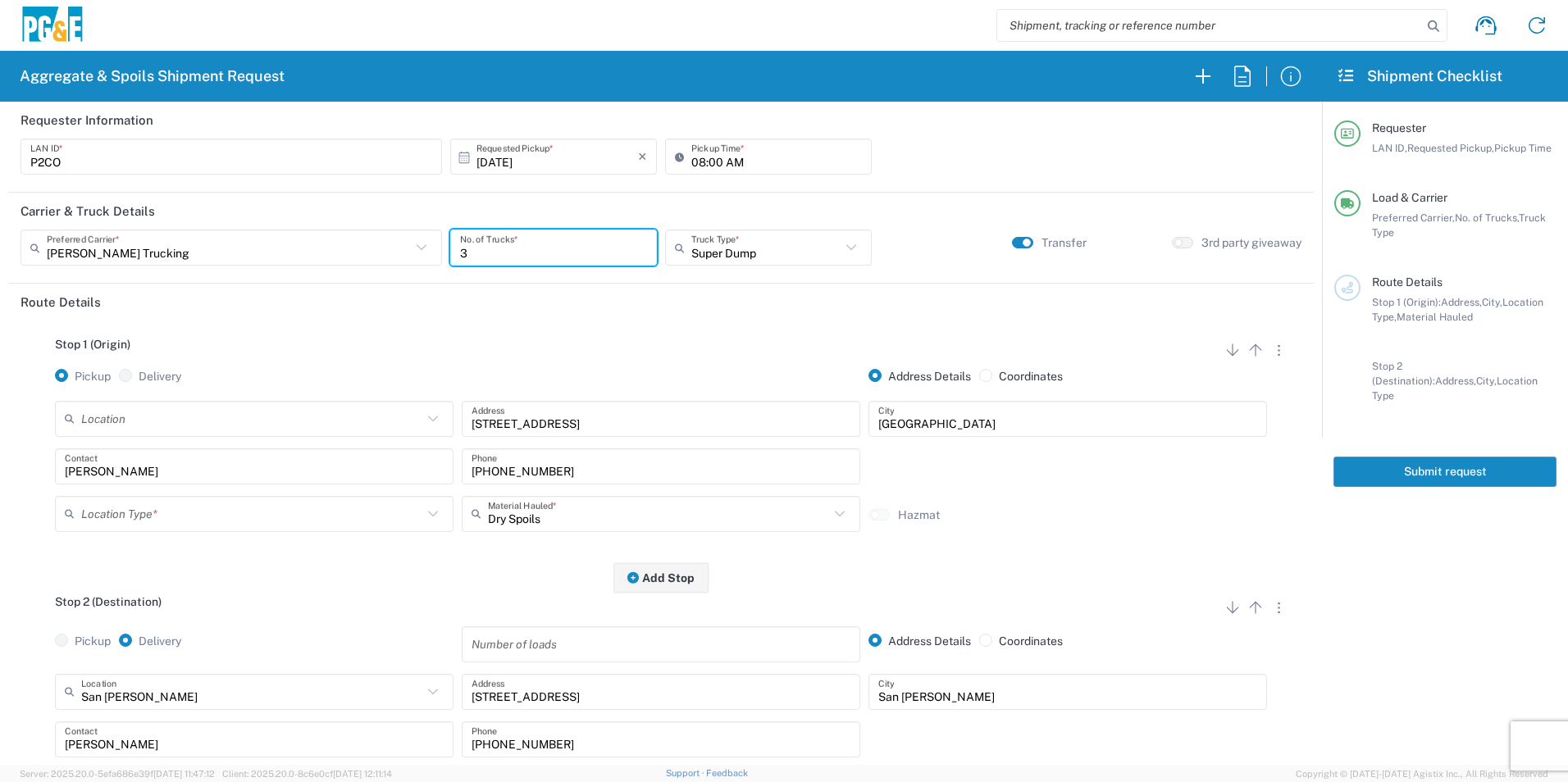
click at [258, 514] on input "text" at bounding box center [252, 514] width 341 height 29
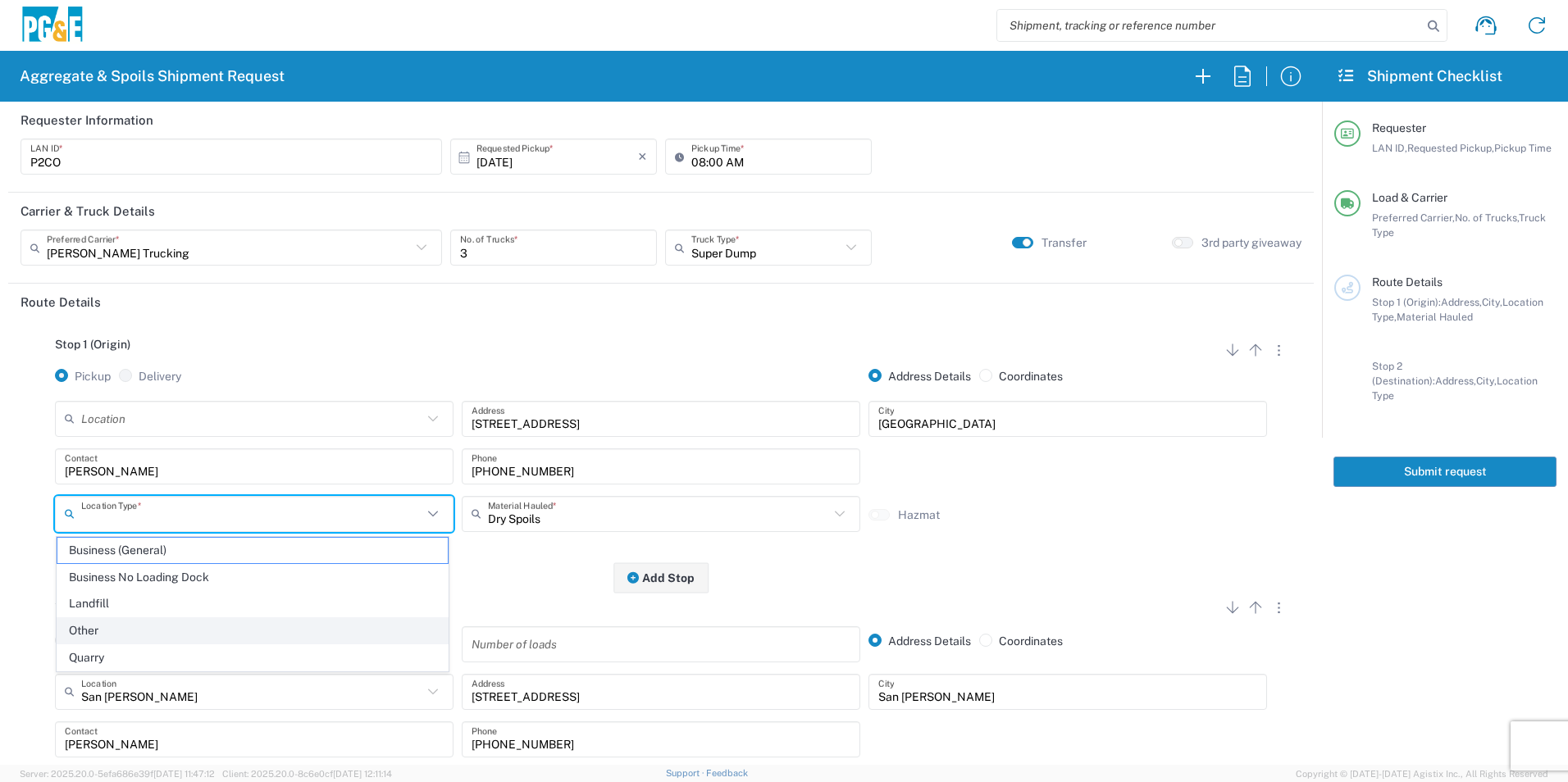
click at [147, 631] on span "Other" at bounding box center [252, 631] width 391 height 25
type input "Other"
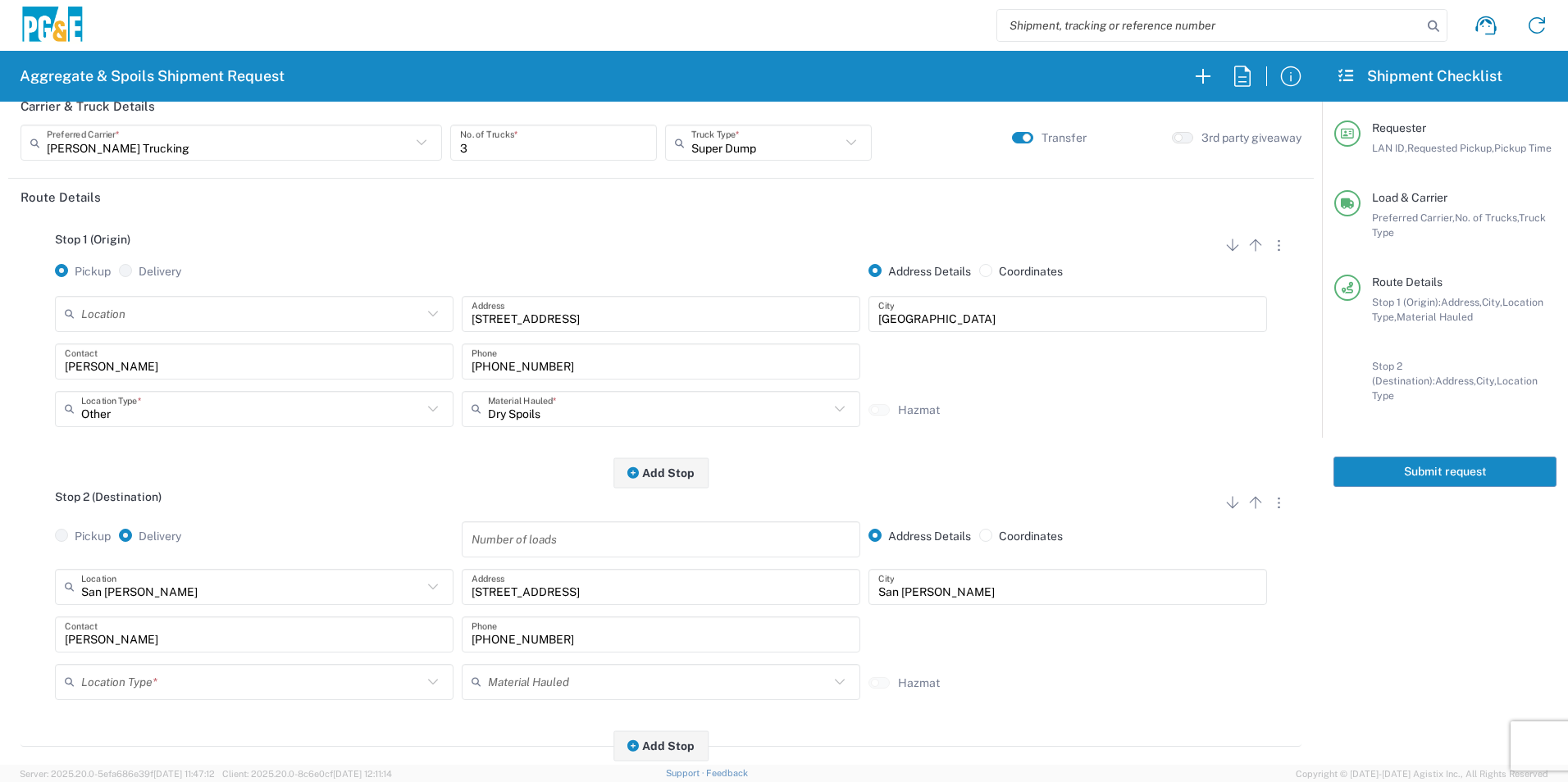
scroll to position [328, 0]
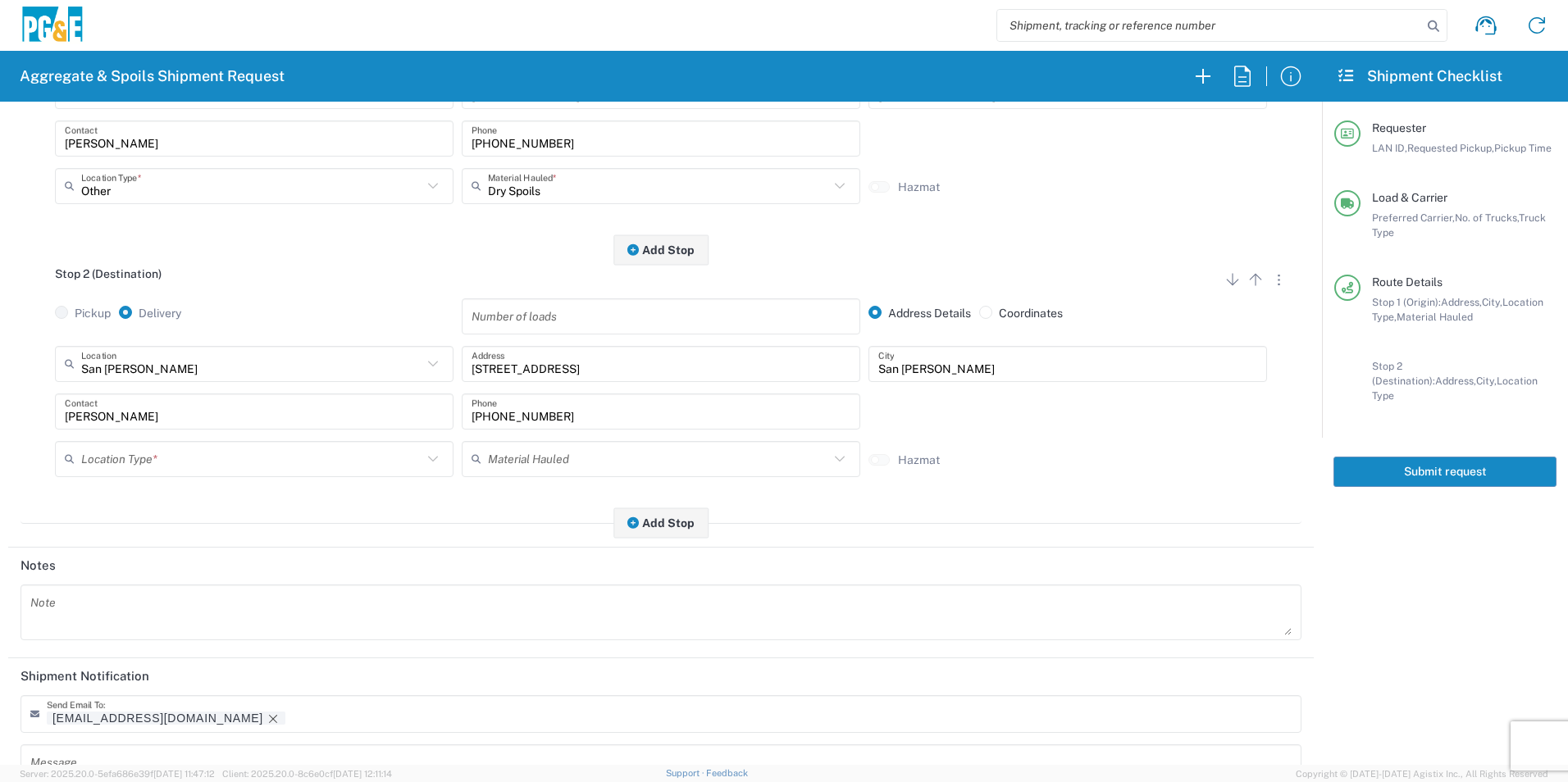
click at [128, 449] on input "text" at bounding box center [252, 459] width 341 height 29
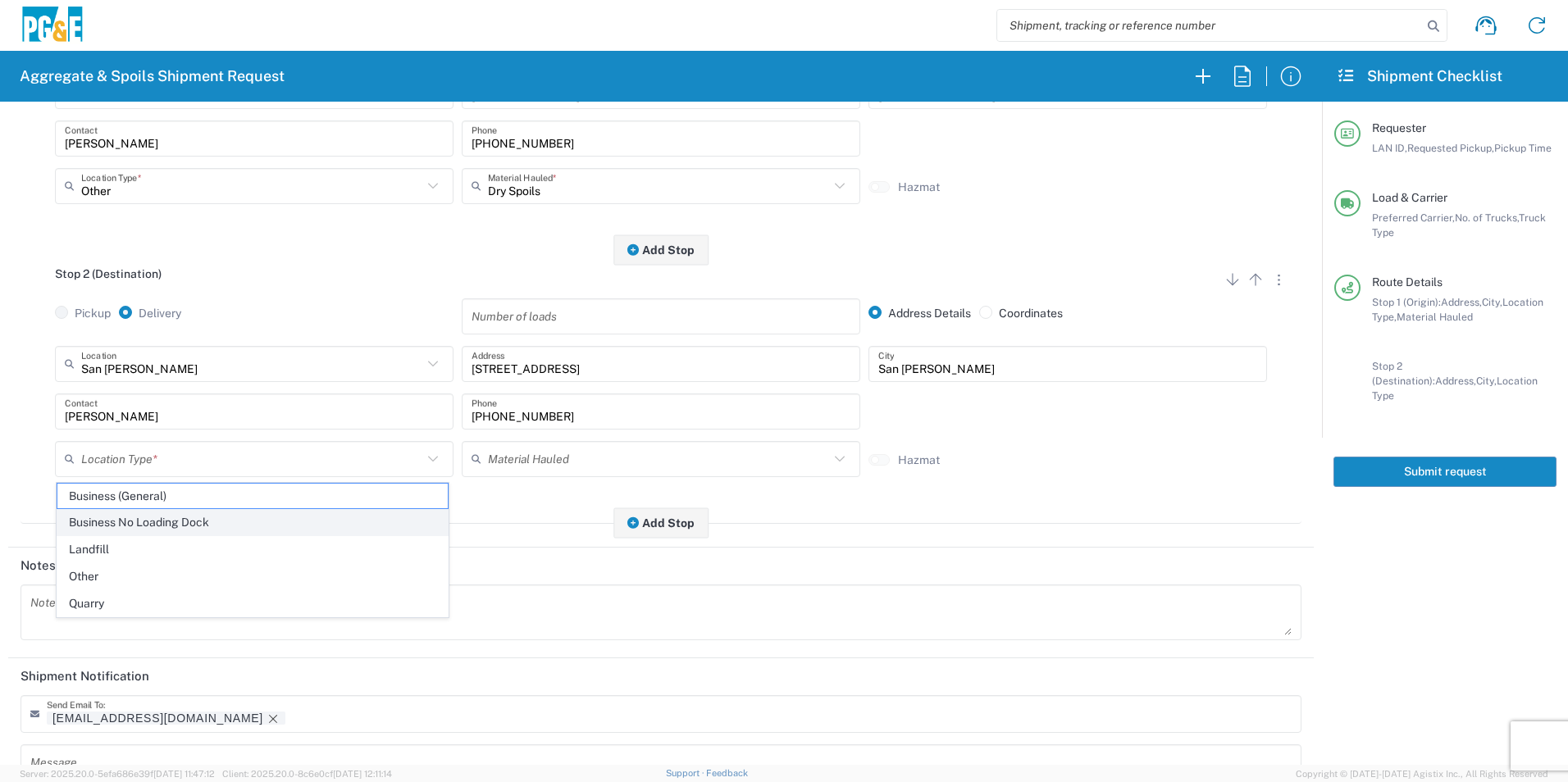
click at [142, 520] on span "Business No Loading Dock" at bounding box center [252, 523] width 391 height 25
type input "Business No Loading Dock"
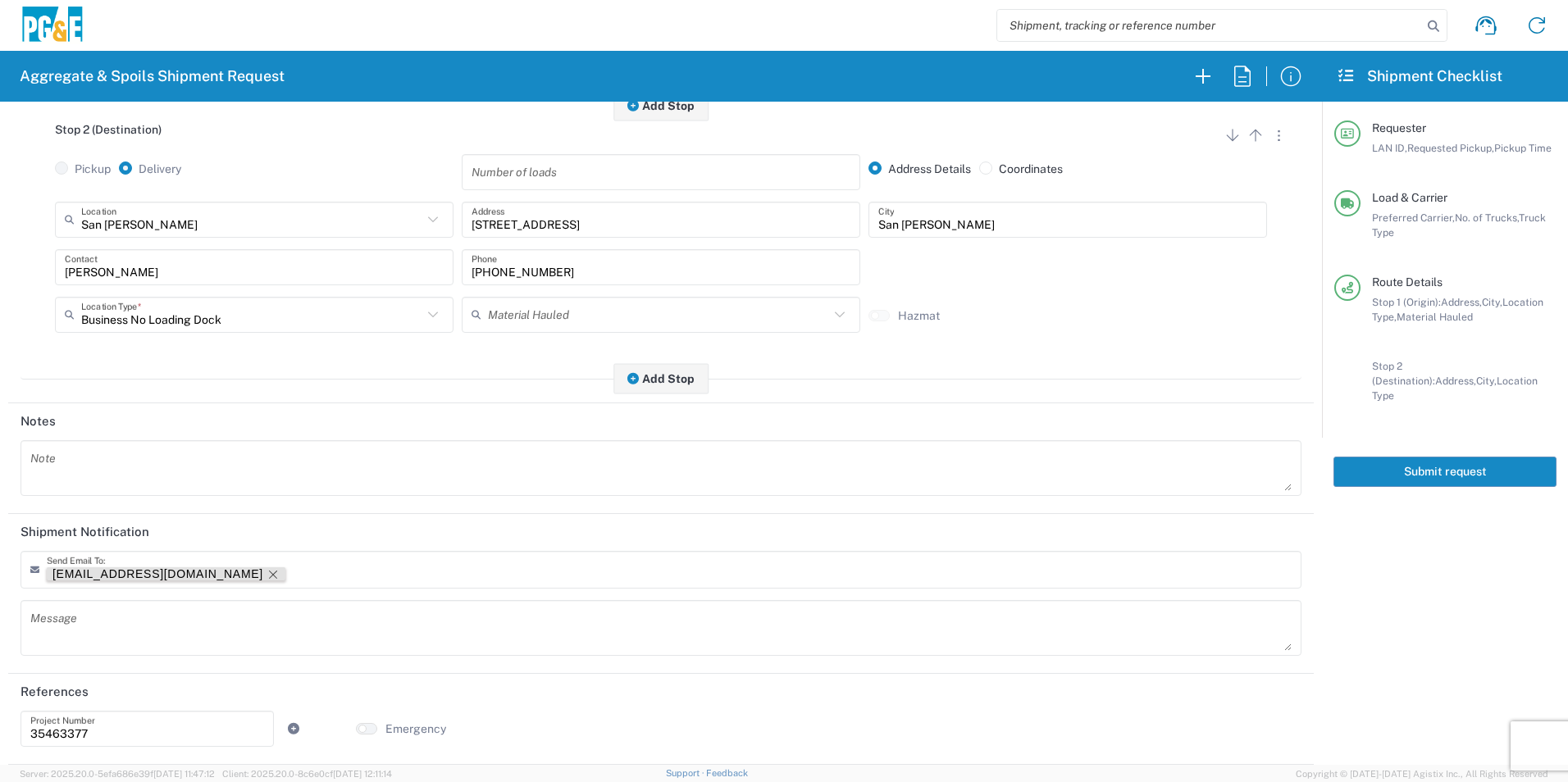
click at [266, 573] on icon "Remove tag" at bounding box center [273, 574] width 13 height 13
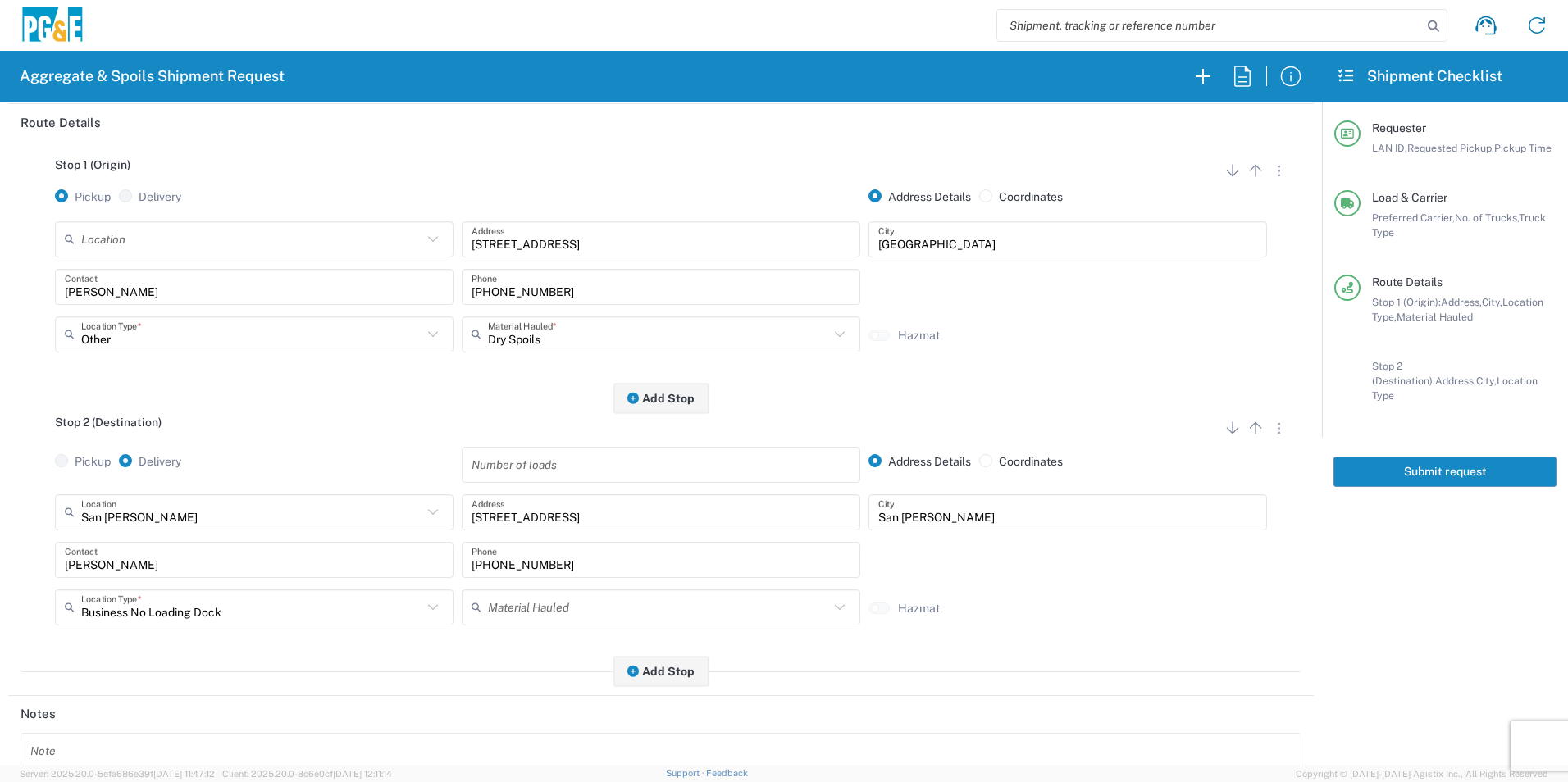
scroll to position [0, 0]
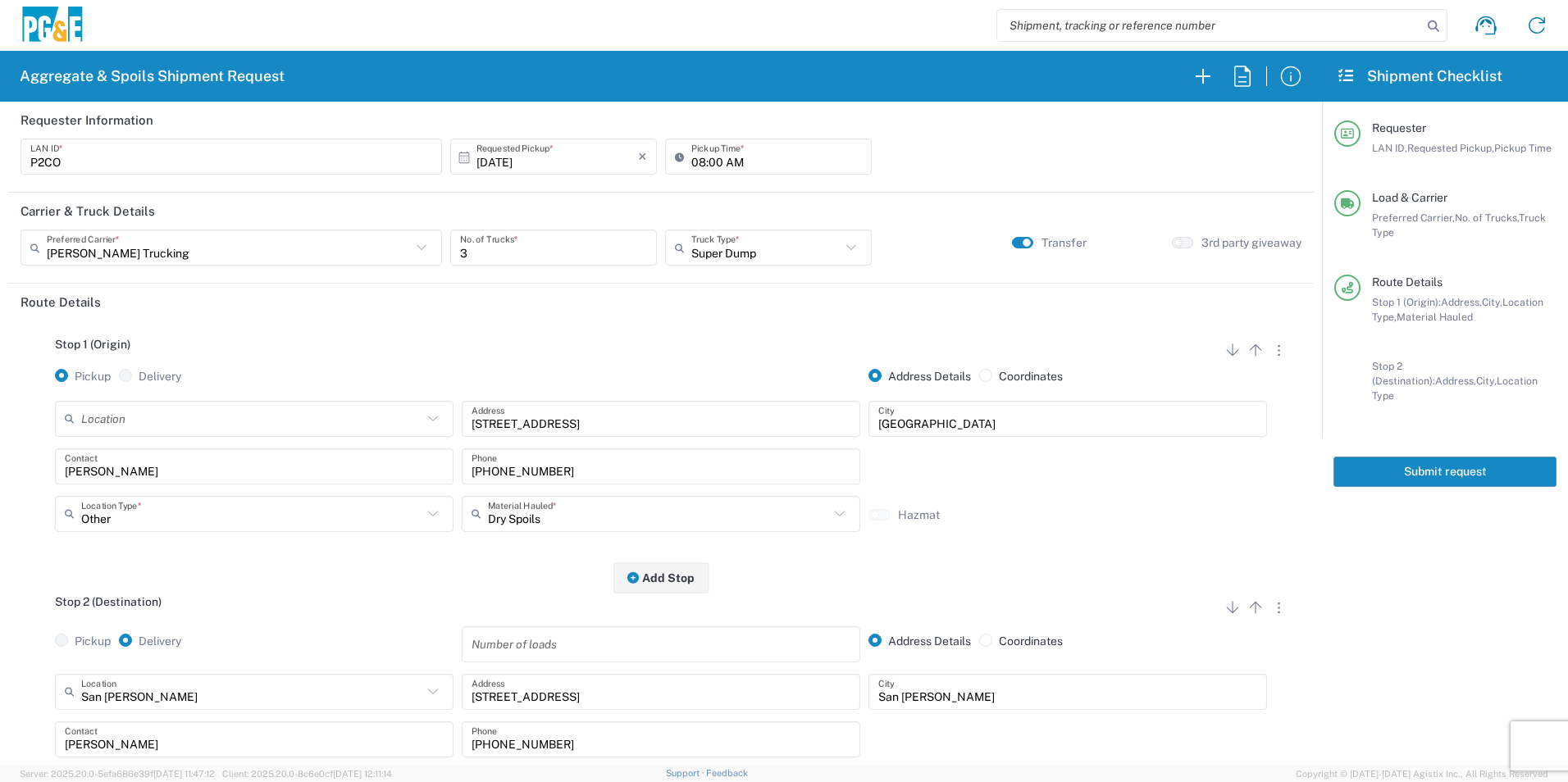
click at [1447, 457] on button "Submit request" at bounding box center [1446, 471] width 223 height 30
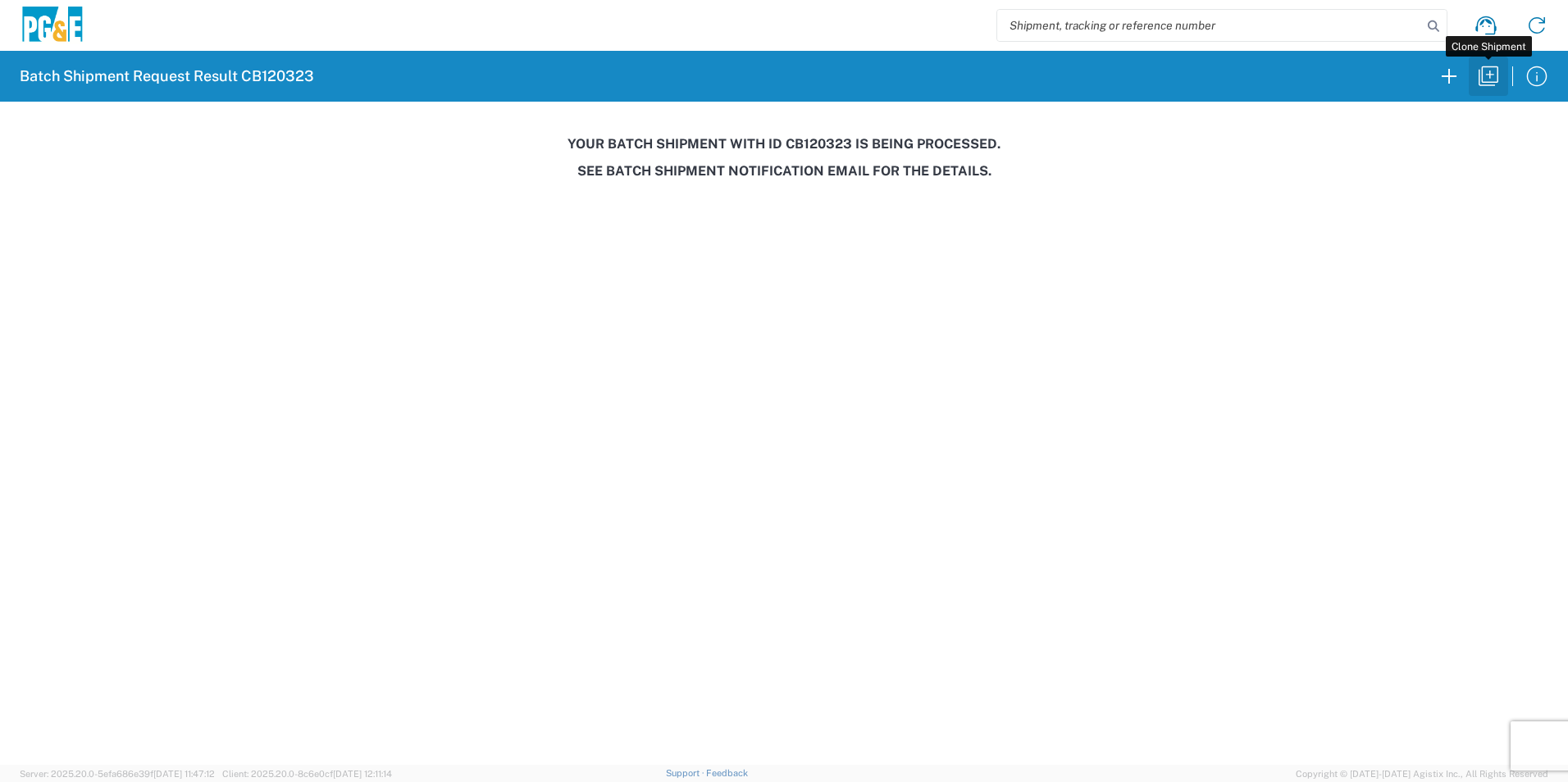
click at [1487, 72] on icon "button" at bounding box center [1488, 76] width 26 height 26
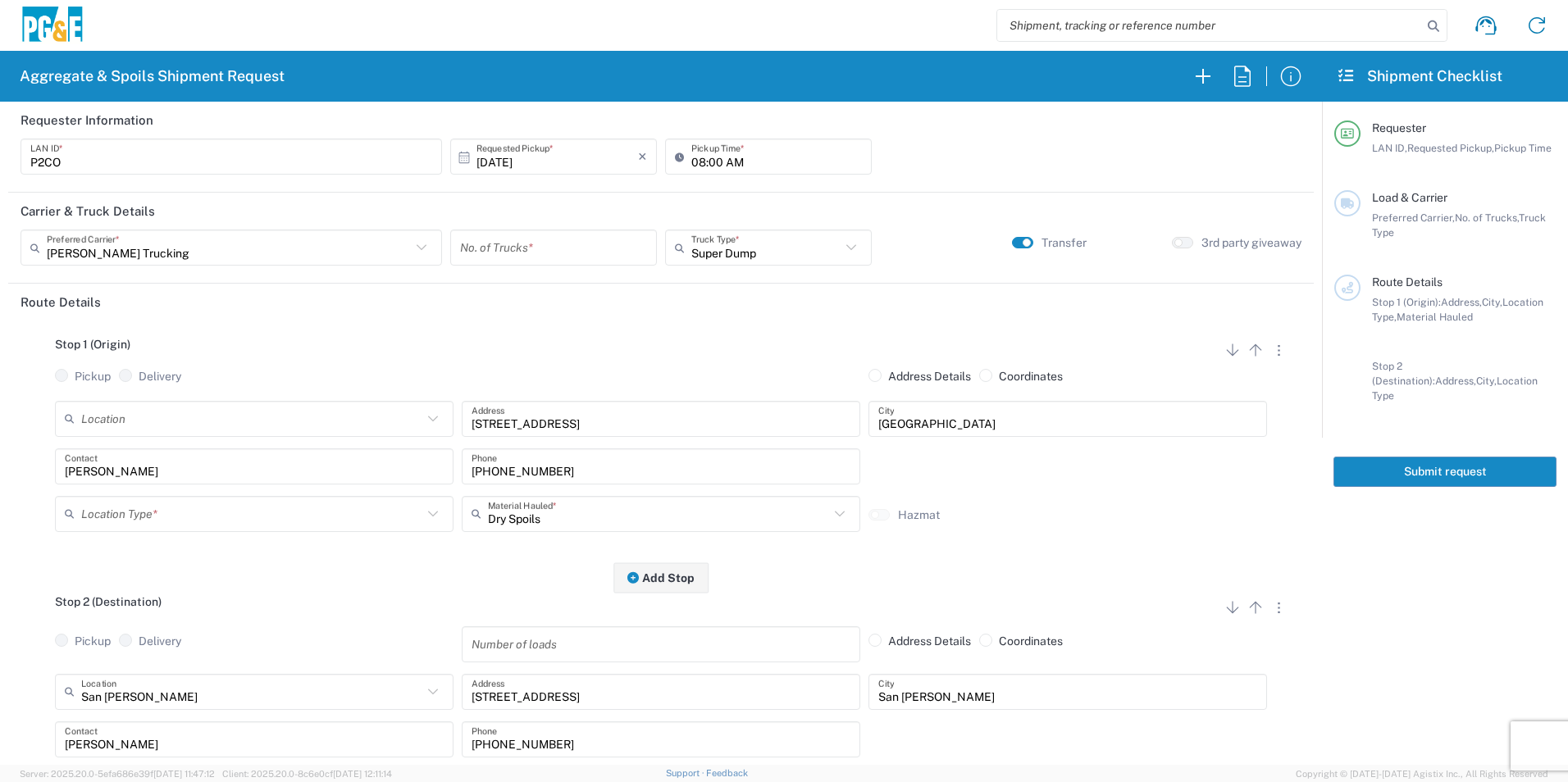
click at [498, 159] on input "[DATE]" at bounding box center [557, 157] width 161 height 29
click at [600, 264] on span "10" at bounding box center [599, 259] width 24 height 23
type input "[DATE]"
click at [529, 241] on input "number" at bounding box center [554, 248] width 187 height 29
type input "3"
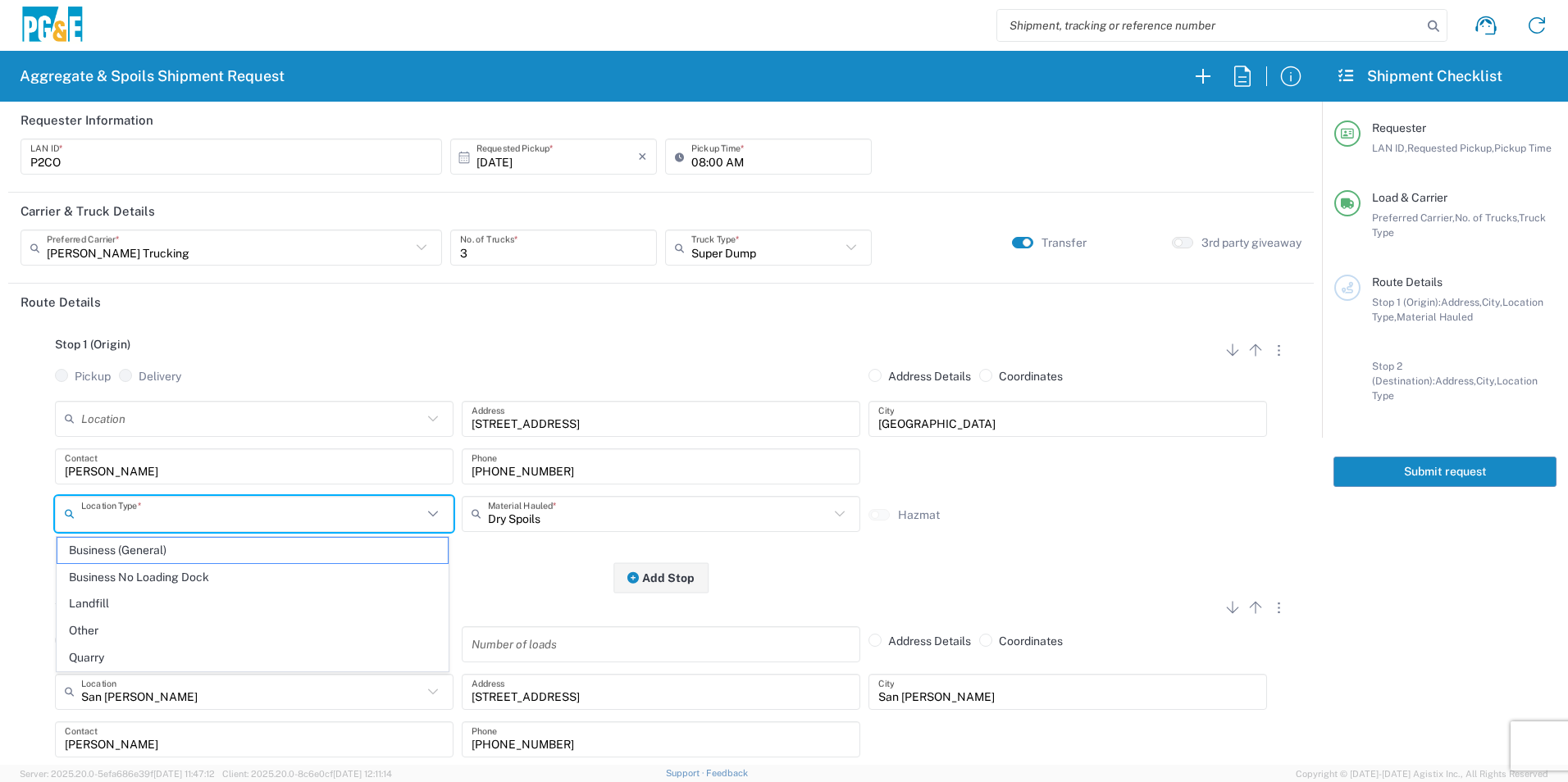
click at [181, 508] on input "text" at bounding box center [252, 514] width 341 height 29
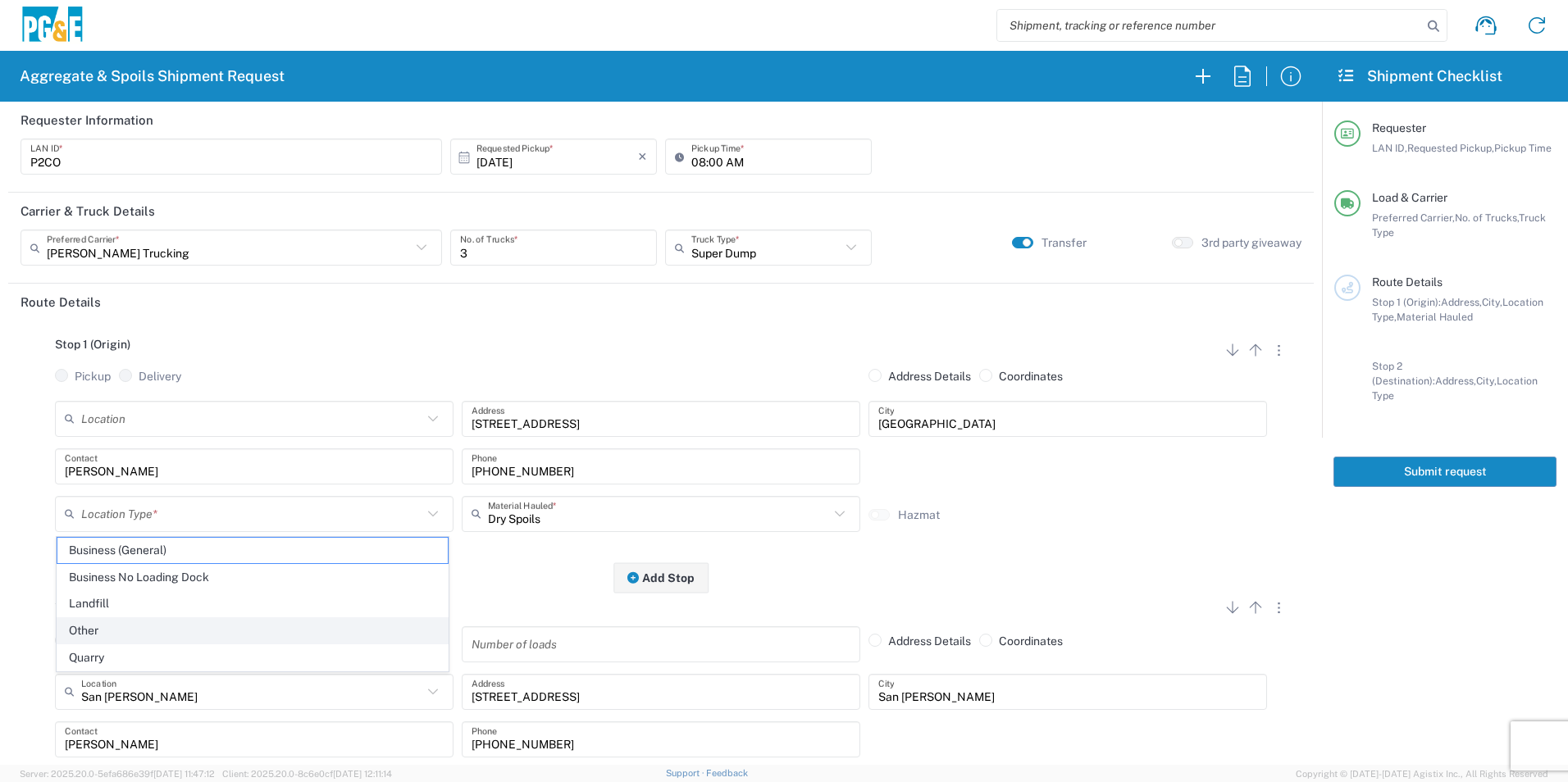
click at [146, 626] on span "Other" at bounding box center [252, 631] width 391 height 25
type input "Other"
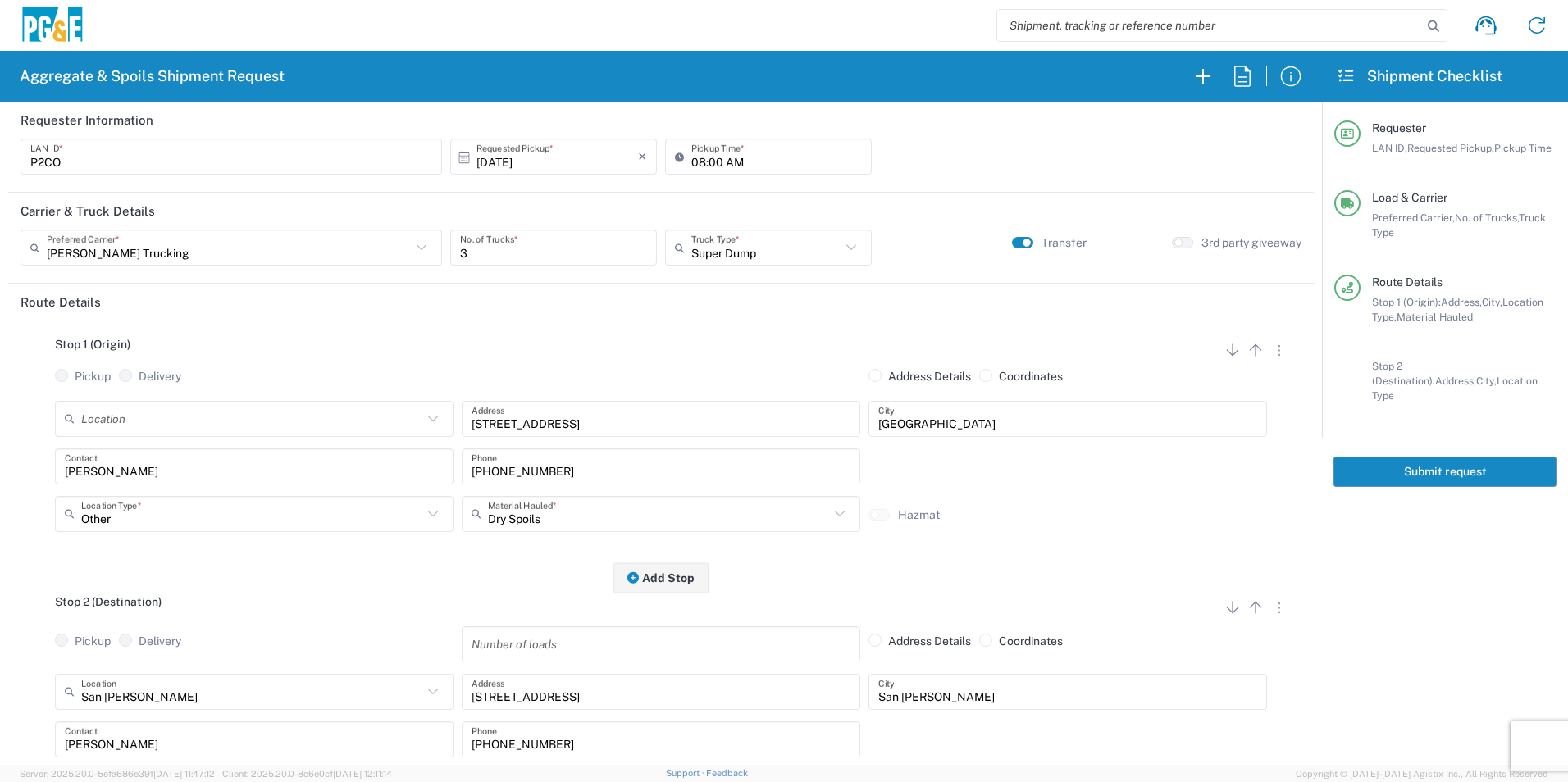
scroll to position [328, 0]
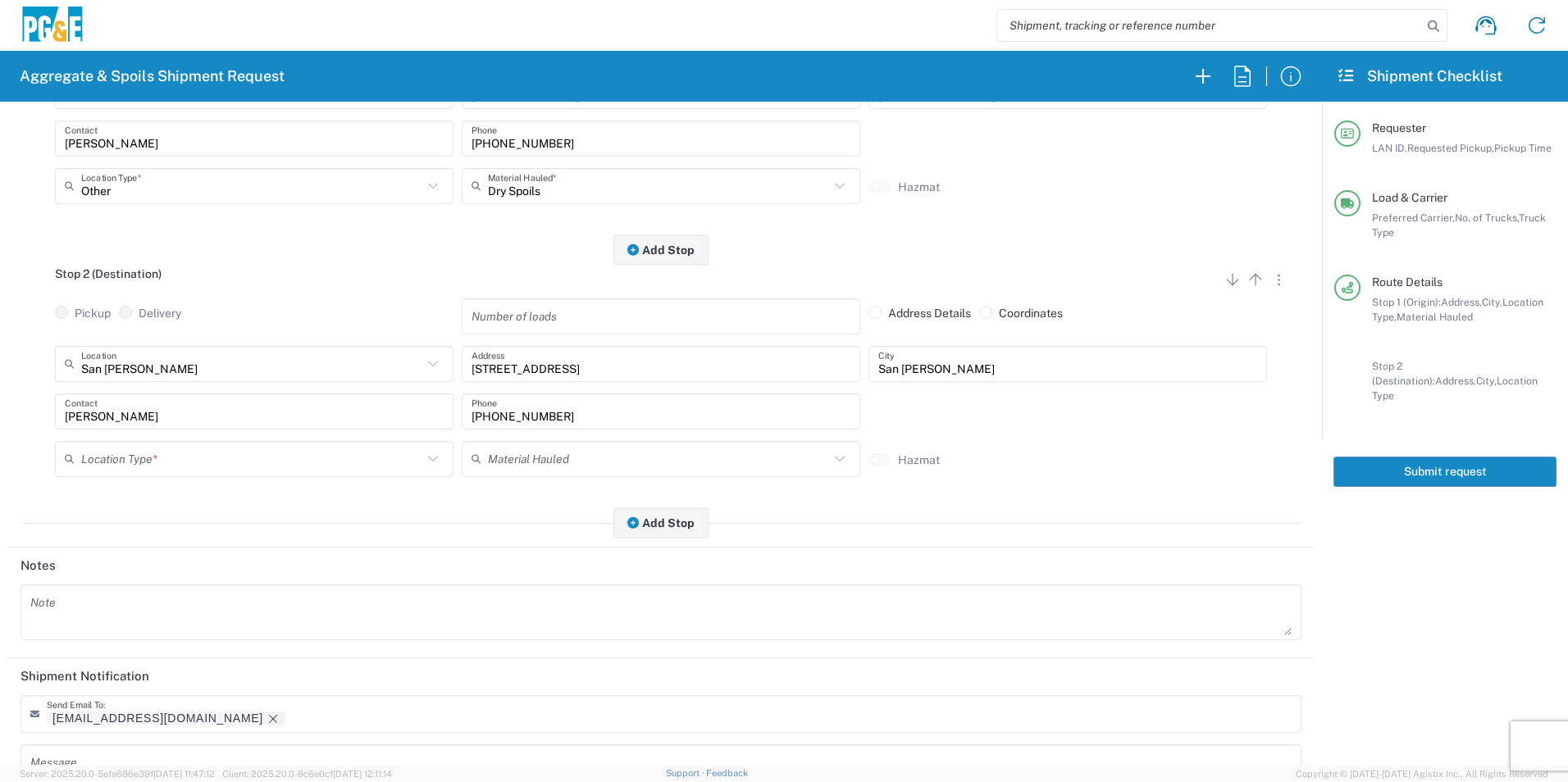
click at [123, 434] on div "[PERSON_NAME] Contact" at bounding box center [254, 417] width 407 height 47
click at [114, 462] on input "text" at bounding box center [252, 459] width 341 height 29
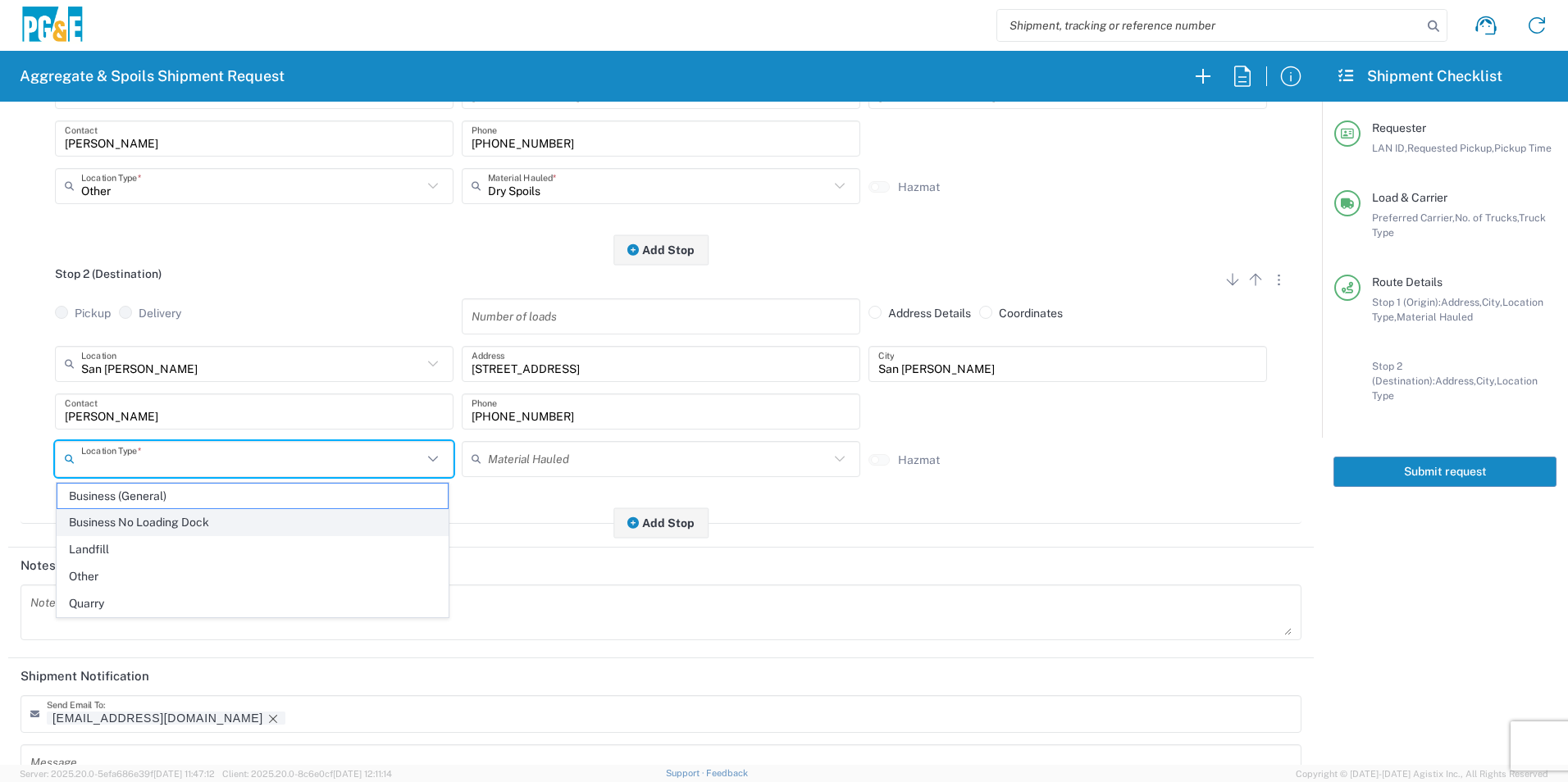
click at [166, 519] on span "Business No Loading Dock" at bounding box center [252, 523] width 391 height 25
type input "Business No Loading Dock"
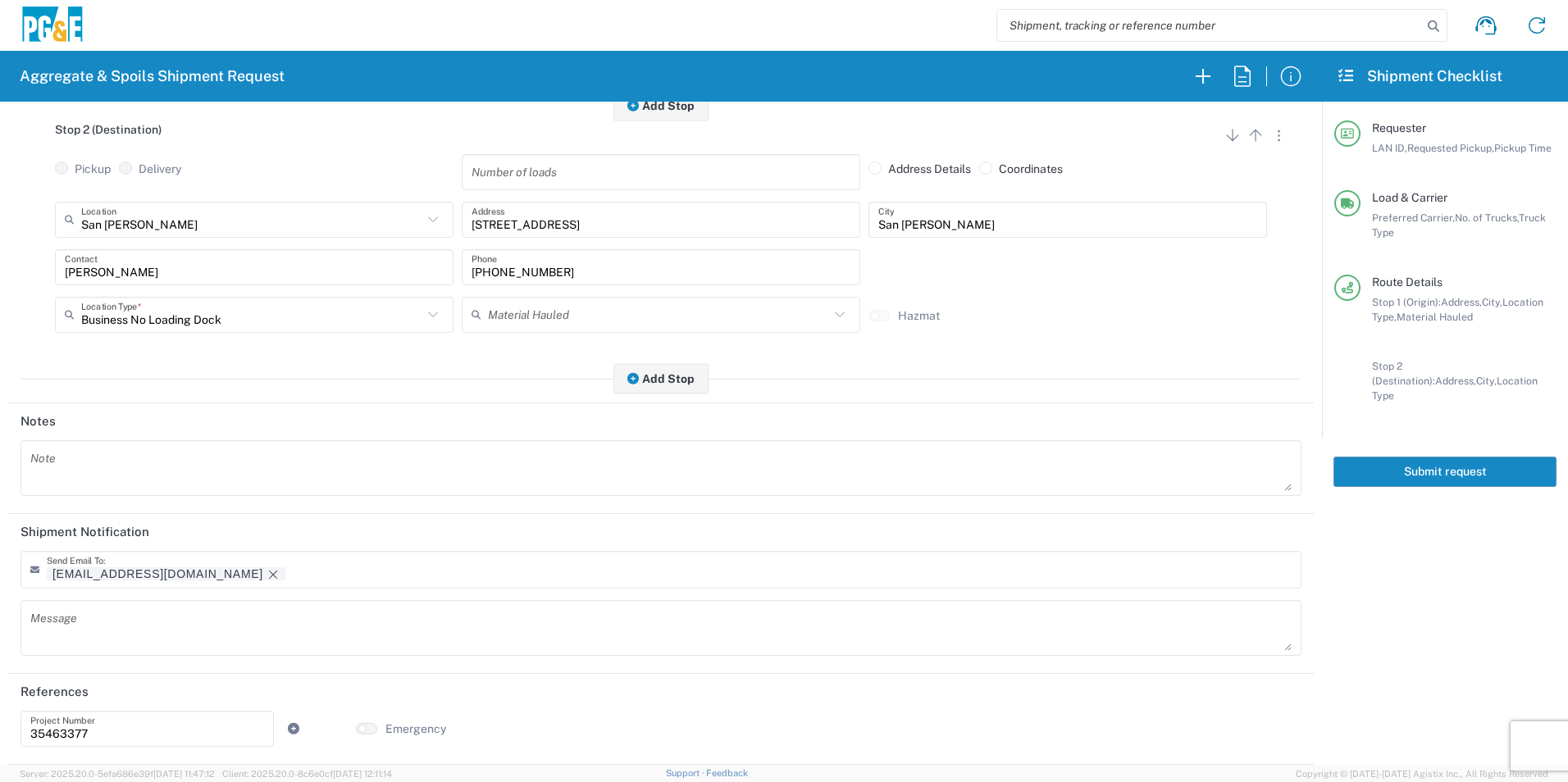
scroll to position [474, 0]
click at [160, 576] on tag-ripple at bounding box center [166, 574] width 238 height 13
click at [266, 572] on icon "Remove tag" at bounding box center [273, 574] width 13 height 13
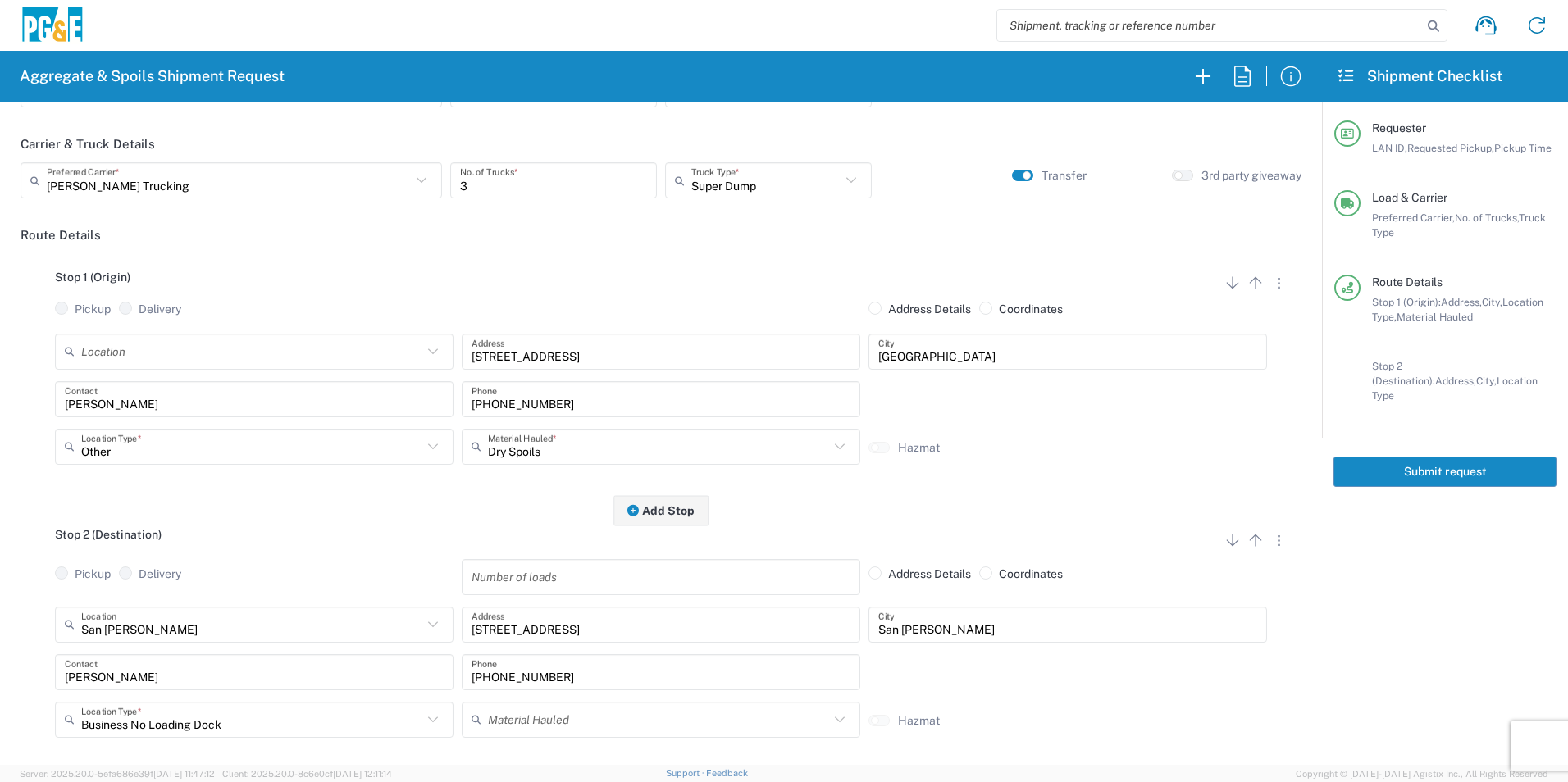
scroll to position [0, 0]
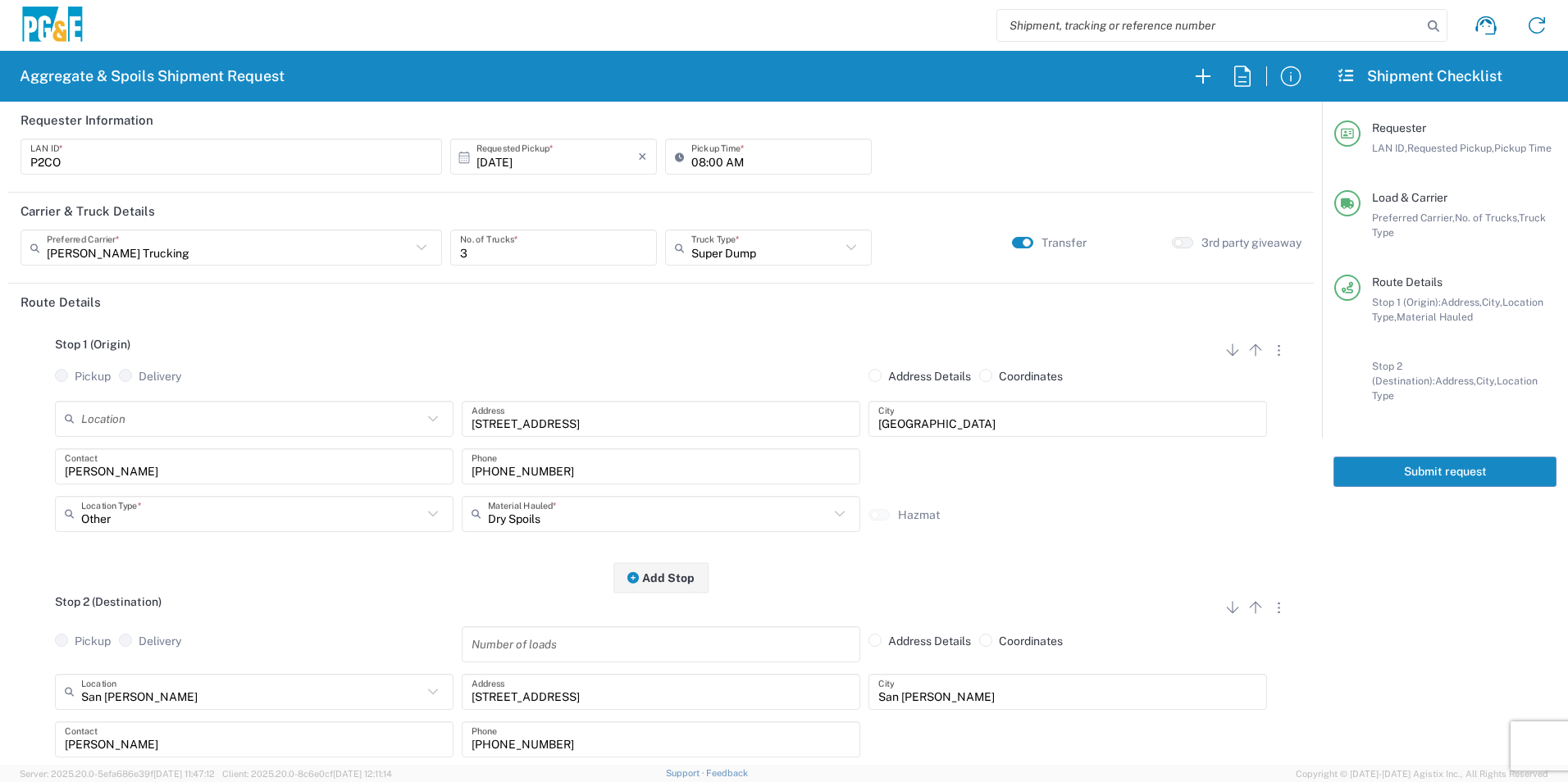
click at [1417, 457] on button "Submit request" at bounding box center [1446, 471] width 223 height 30
